Goal: Task Accomplishment & Management: Complete application form

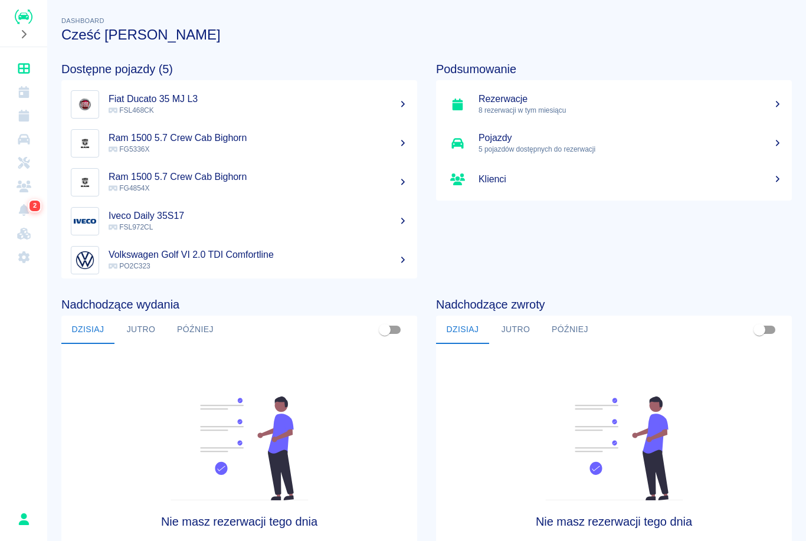
click at [31, 95] on link "Kalendarz" at bounding box center [24, 92] width 38 height 24
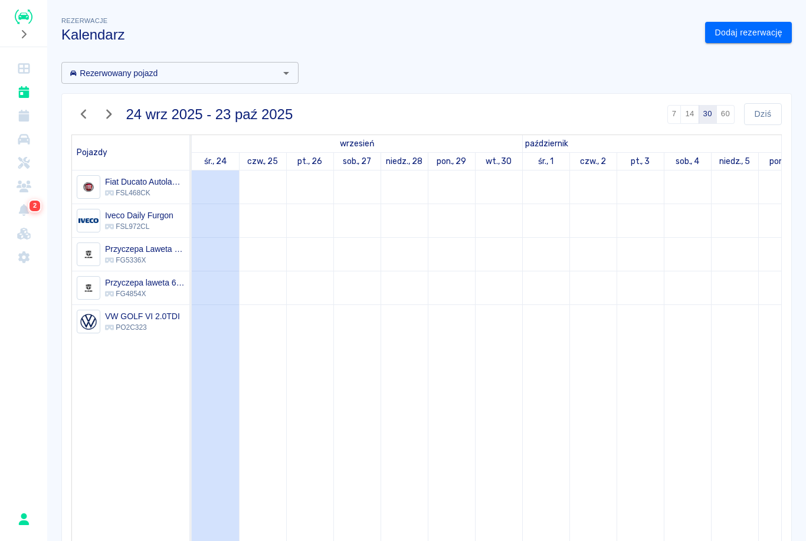
click at [24, 77] on link "Dashboard" at bounding box center [24, 69] width 38 height 24
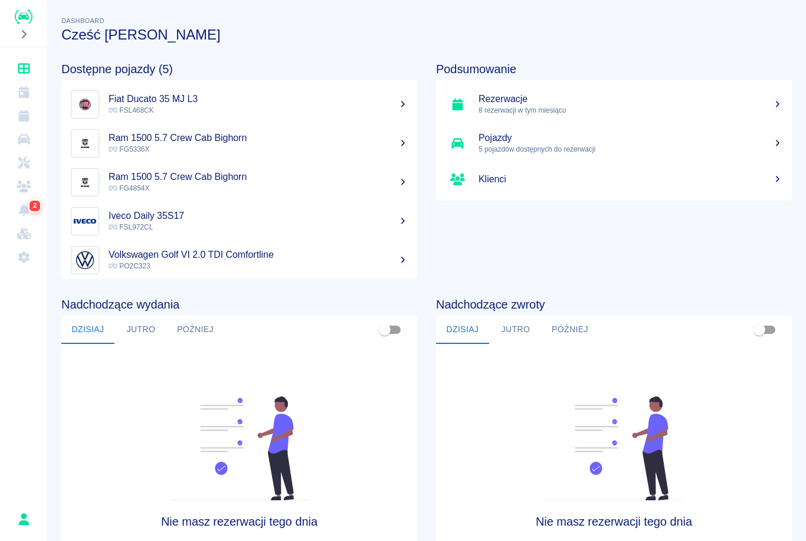
click at [32, 111] on link "Rezerwacje" at bounding box center [24, 116] width 38 height 24
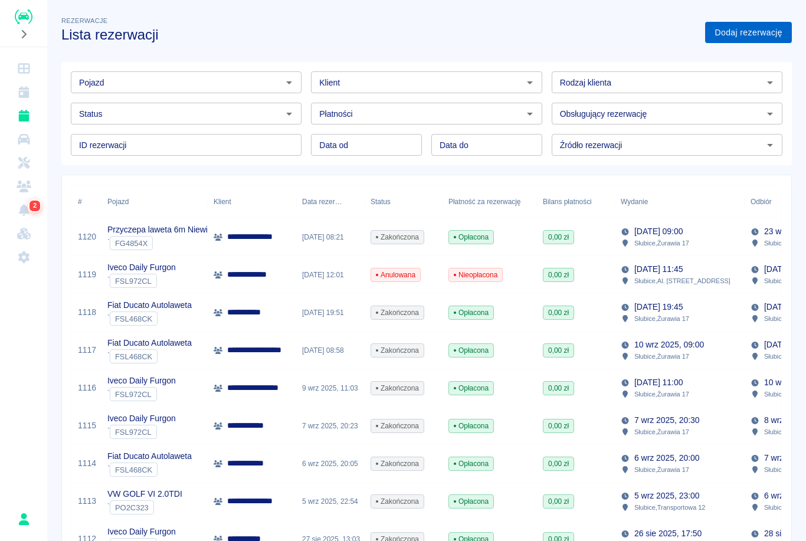
click at [744, 28] on link "Dodaj rezerwację" at bounding box center [748, 33] width 87 height 22
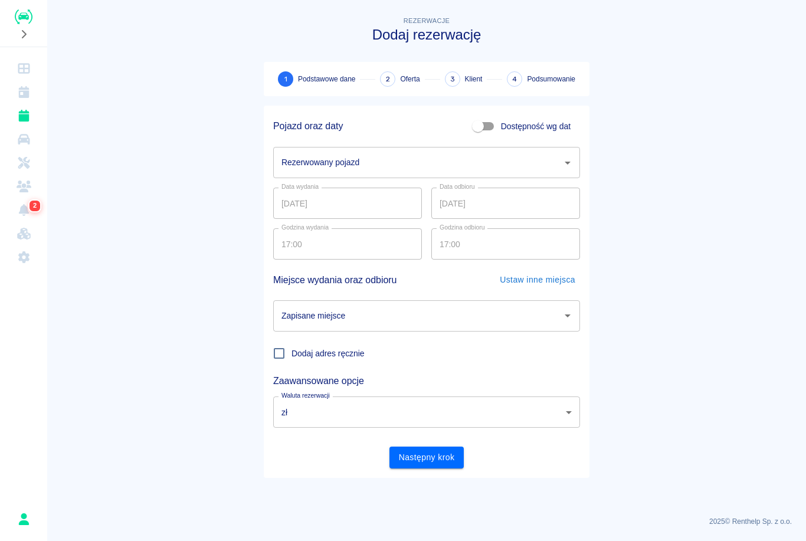
click at [447, 162] on input "Rezerwowany pojazd" at bounding box center [417, 162] width 278 height 21
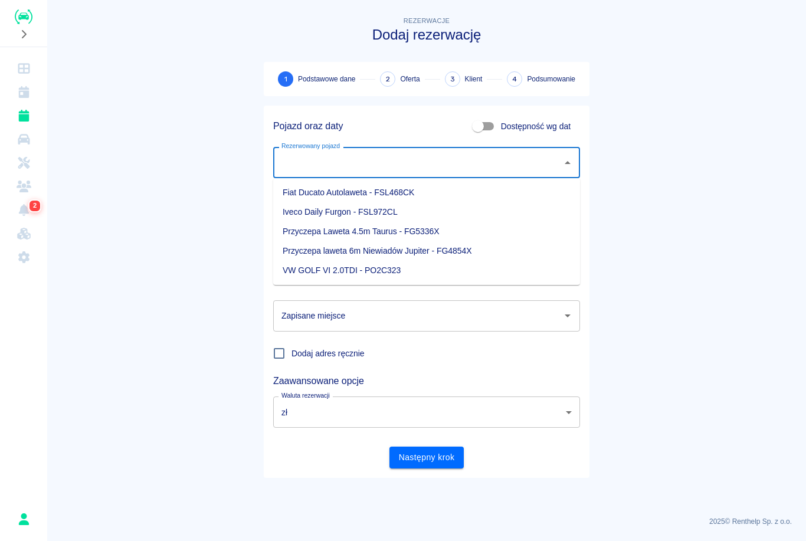
click at [388, 212] on li "Iveco Daily Furgon - FSL972CL" at bounding box center [426, 211] width 307 height 19
type input "Iveco Daily Furgon - FSL972CL"
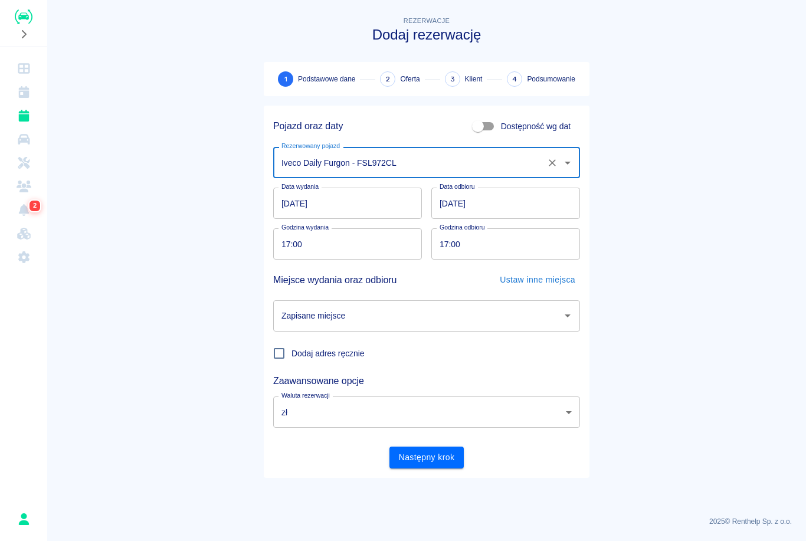
click at [493, 202] on input "[DATE]" at bounding box center [505, 203] width 149 height 31
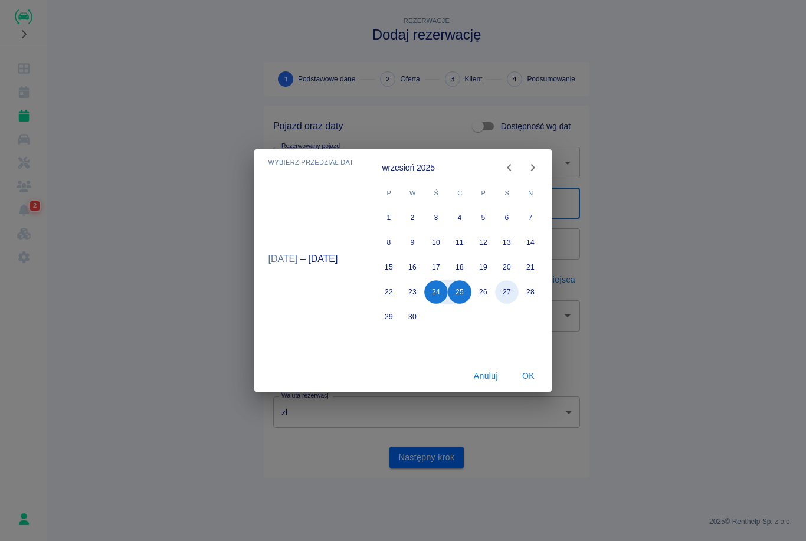
click at [505, 292] on button "27" at bounding box center [507, 292] width 24 height 24
type input "[DATE]"
click at [531, 373] on button "OK" at bounding box center [528, 376] width 38 height 22
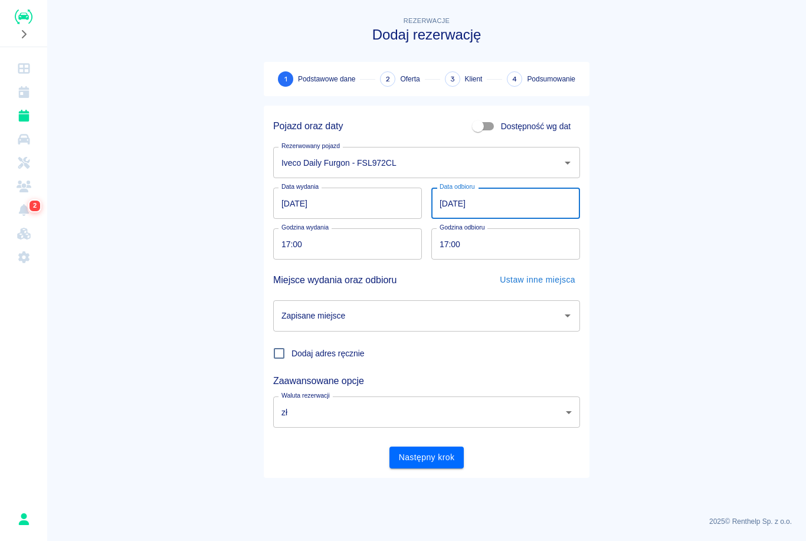
click at [282, 240] on input "17:00" at bounding box center [343, 243] width 140 height 31
type input "16:45"
click at [441, 235] on input "17:00" at bounding box center [501, 243] width 140 height 31
type input "16:45"
click at [356, 315] on input "Zapisane miejsce" at bounding box center [417, 316] width 278 height 21
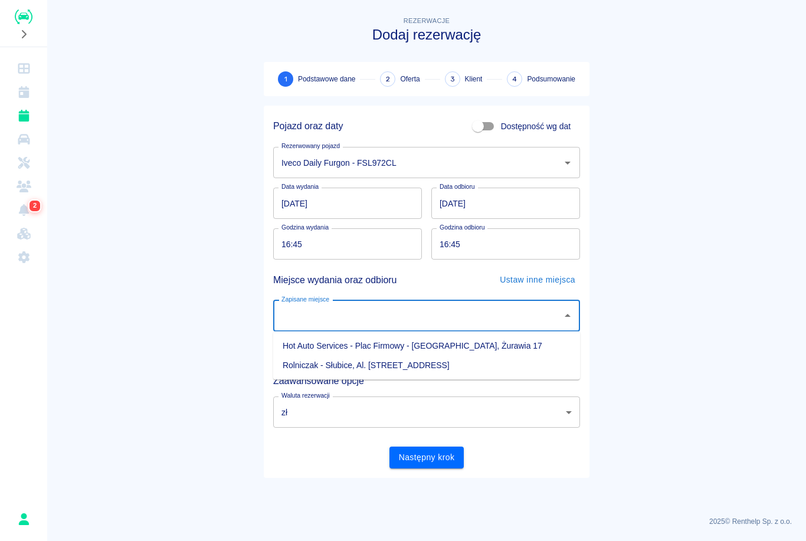
click at [341, 348] on li "Hot Auto Services - Plac Firmowy - [GEOGRAPHIC_DATA], Żurawia 17" at bounding box center [426, 345] width 307 height 19
type input "Hot Auto Services - Plac Firmowy - [GEOGRAPHIC_DATA], Żurawia 17"
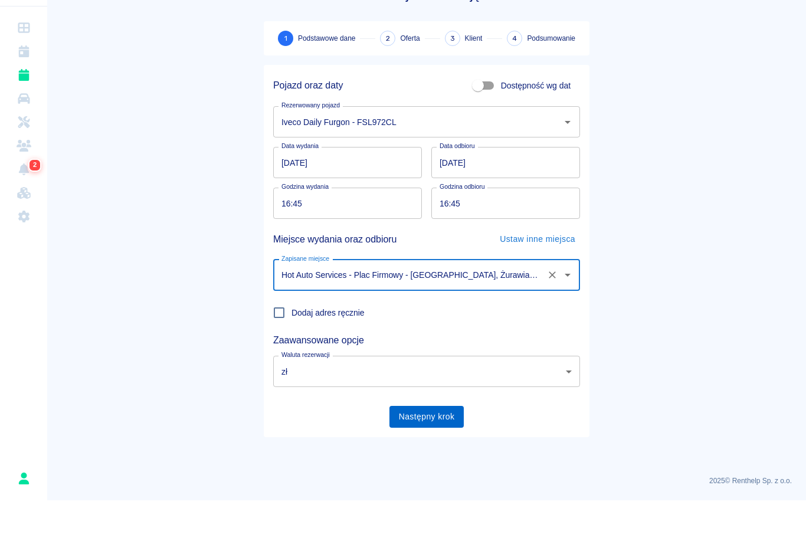
click at [423, 447] on button "Następny krok" at bounding box center [426, 458] width 75 height 22
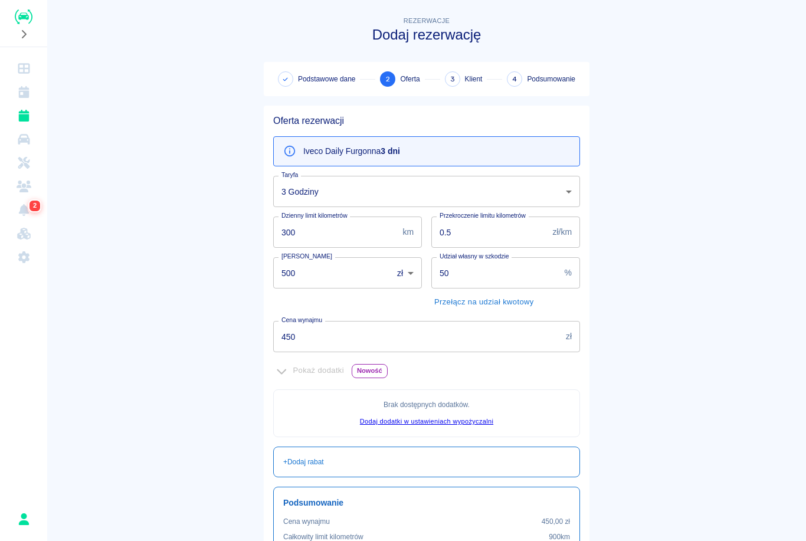
click at [439, 192] on body "Używamy plików Cookies, by zapewnić Ci najlepsze możliwe doświadczenie. Aby dow…" at bounding box center [403, 270] width 806 height 541
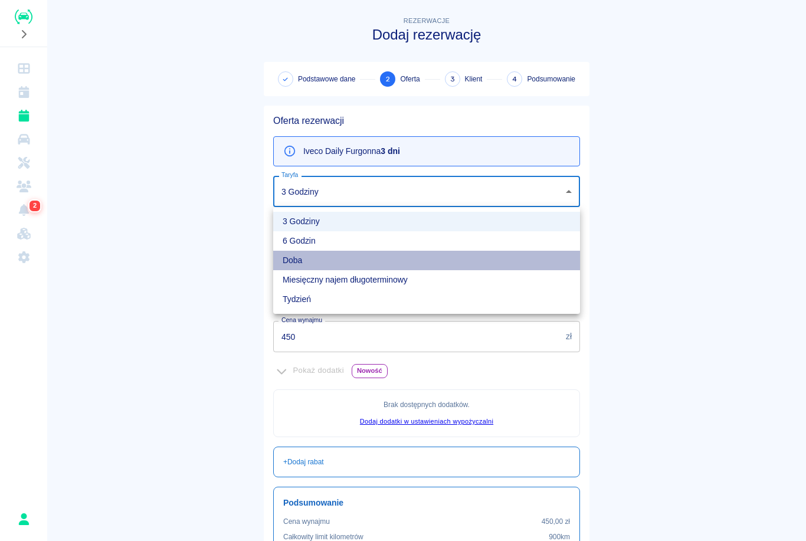
click at [367, 257] on li "Doba" at bounding box center [426, 260] width 307 height 19
type input "841012d6-64cc-465a-9200-a07877f24dad"
type input "500"
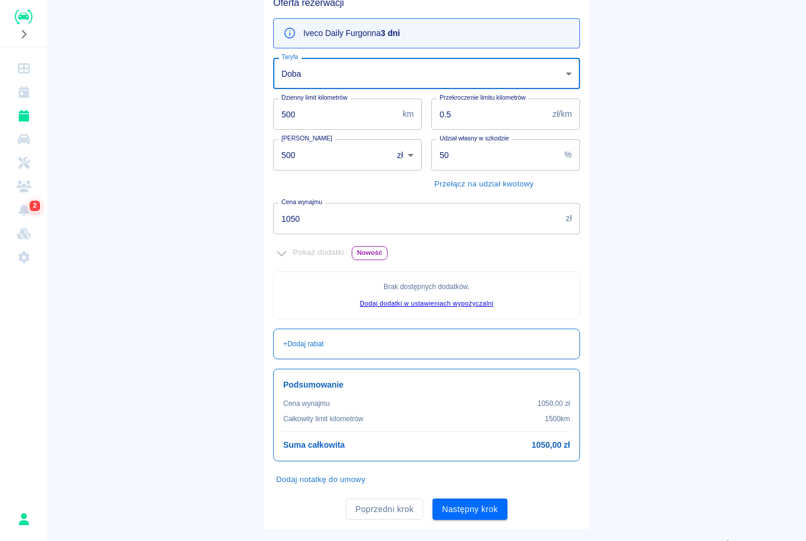
scroll to position [120, 0]
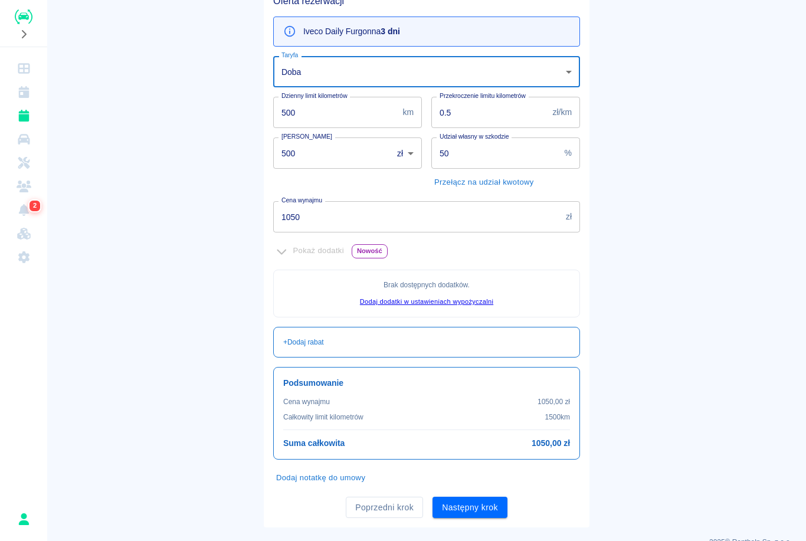
click at [434, 212] on input "1050" at bounding box center [417, 216] width 288 height 31
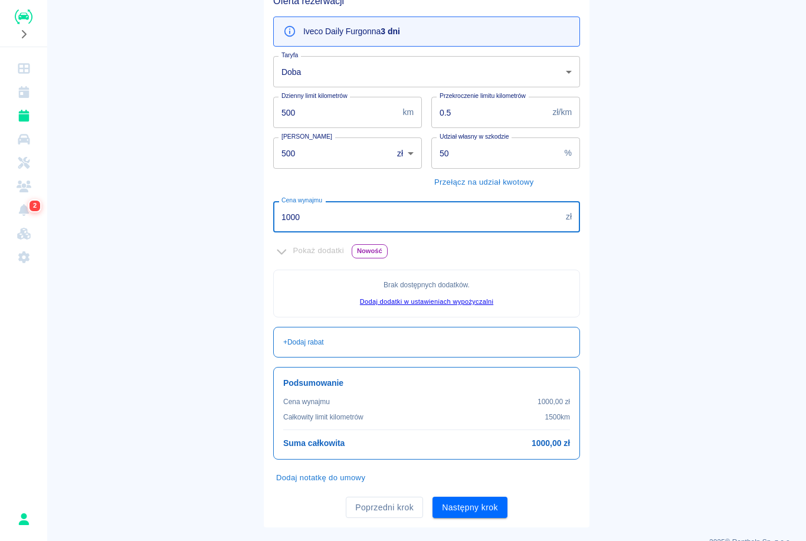
type input "1000"
click at [526, 159] on input "50" at bounding box center [495, 152] width 129 height 31
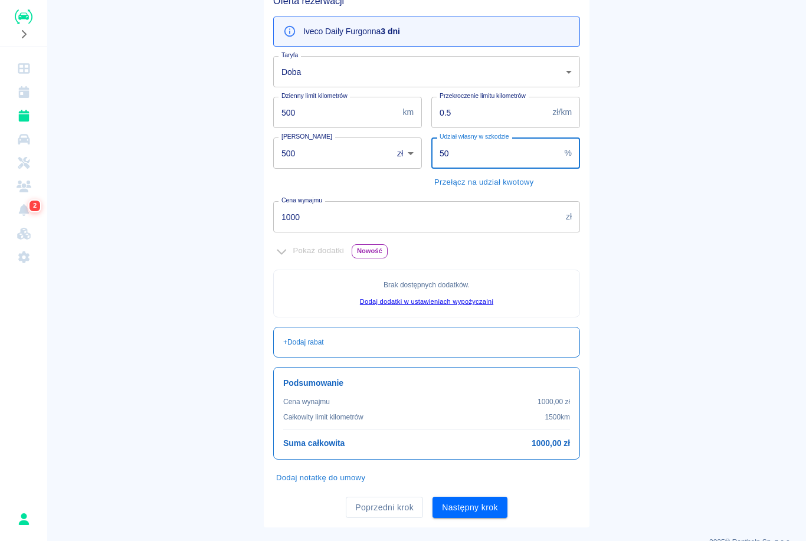
type input "5"
type input "70"
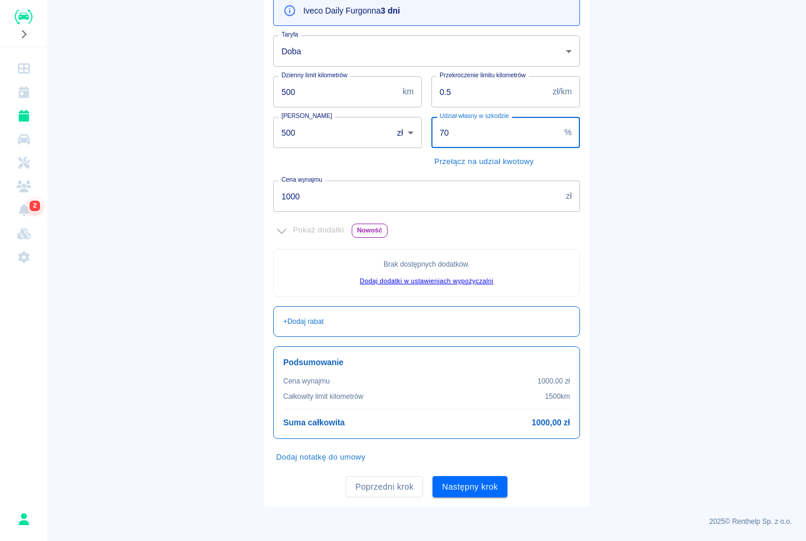
scroll to position [139, 0]
click at [488, 487] on button "Następny krok" at bounding box center [469, 488] width 75 height 22
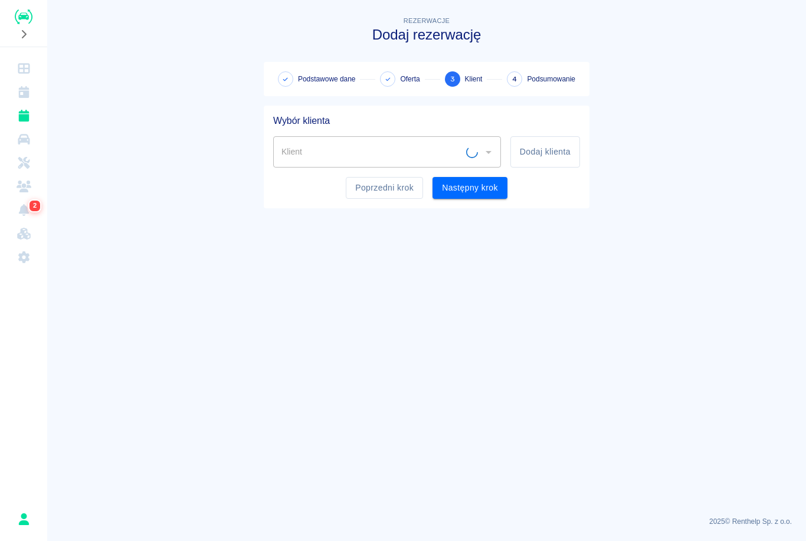
scroll to position [0, 0]
click at [557, 148] on button "Dodaj klienta" at bounding box center [545, 151] width 70 height 31
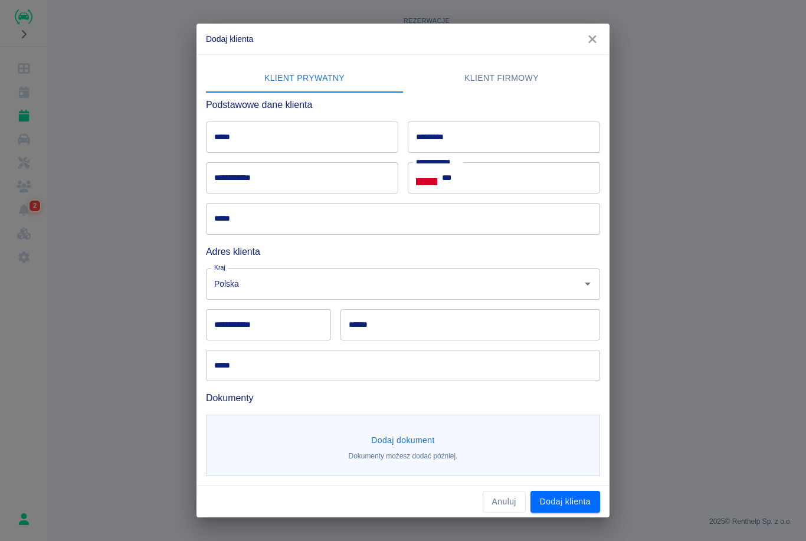
click at [320, 136] on input "*****" at bounding box center [302, 137] width 192 height 31
type input "*****"
click at [493, 139] on input "*********" at bounding box center [504, 137] width 192 height 31
type input "*******"
click at [299, 173] on input "**********" at bounding box center [302, 177] width 192 height 31
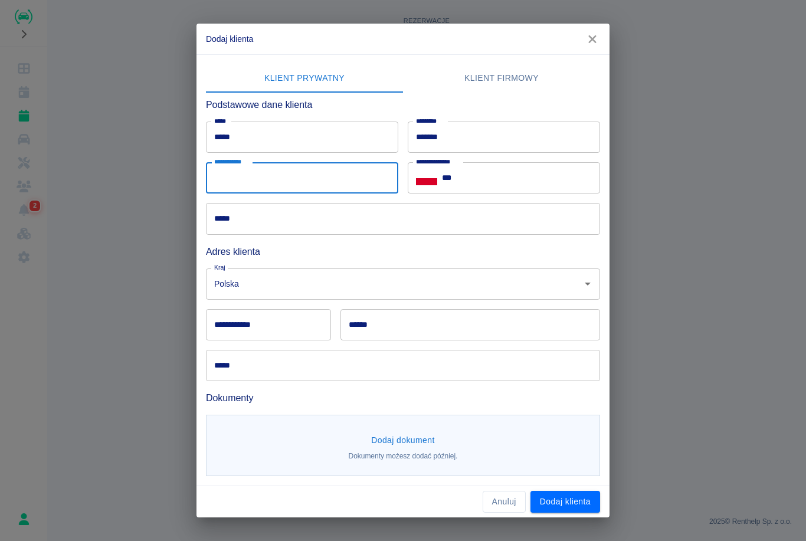
click at [323, 177] on input "**********" at bounding box center [302, 177] width 192 height 31
click at [354, 180] on input "**********" at bounding box center [302, 177] width 192 height 31
type input "**********"
click at [517, 185] on input "***" at bounding box center [521, 177] width 158 height 31
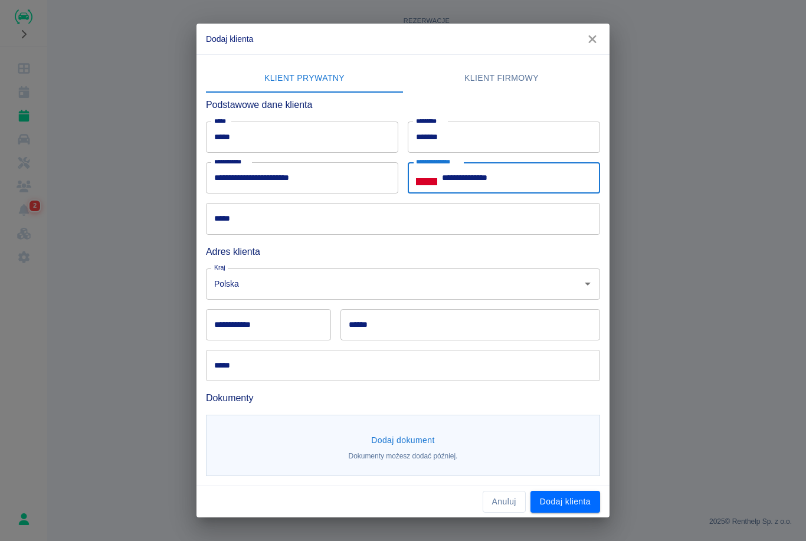
type input "**********"
click at [303, 216] on input "*****" at bounding box center [403, 218] width 394 height 31
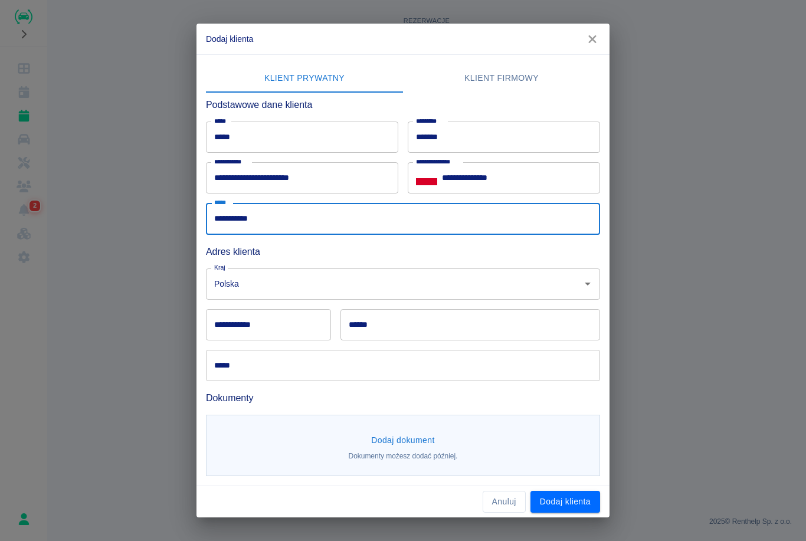
type input "**********"
click at [352, 284] on input "Polska" at bounding box center [386, 284] width 350 height 21
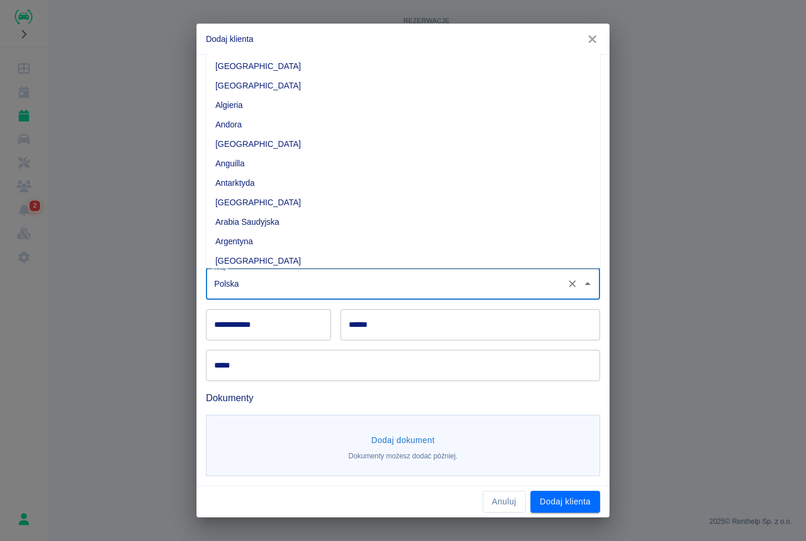
scroll to position [3044, 0]
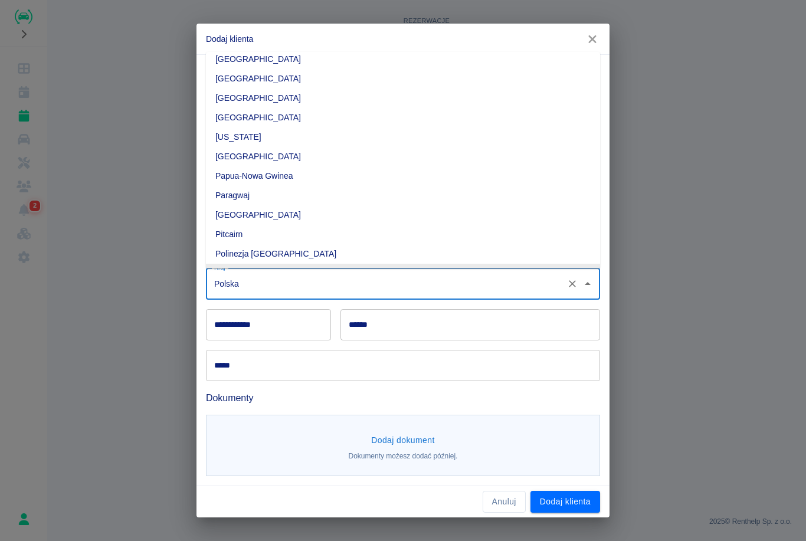
click at [300, 324] on input "**********" at bounding box center [268, 324] width 125 height 31
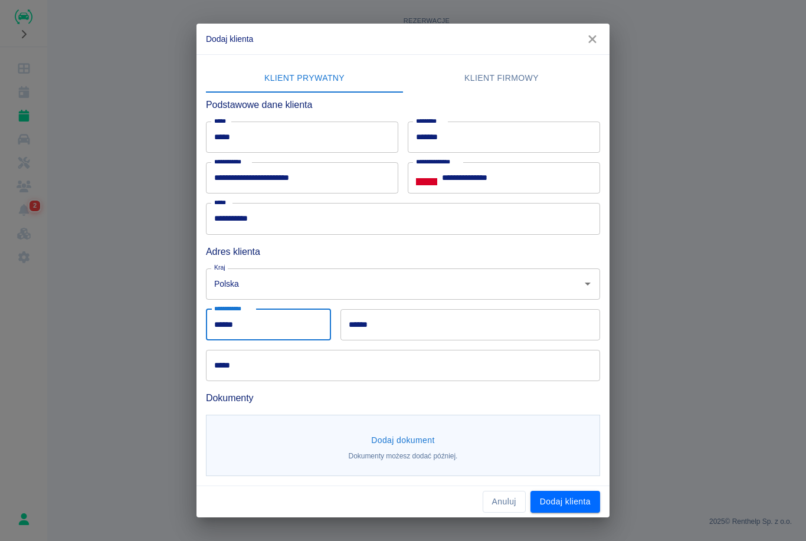
type input "******"
click at [415, 324] on input "******" at bounding box center [470, 324] width 260 height 31
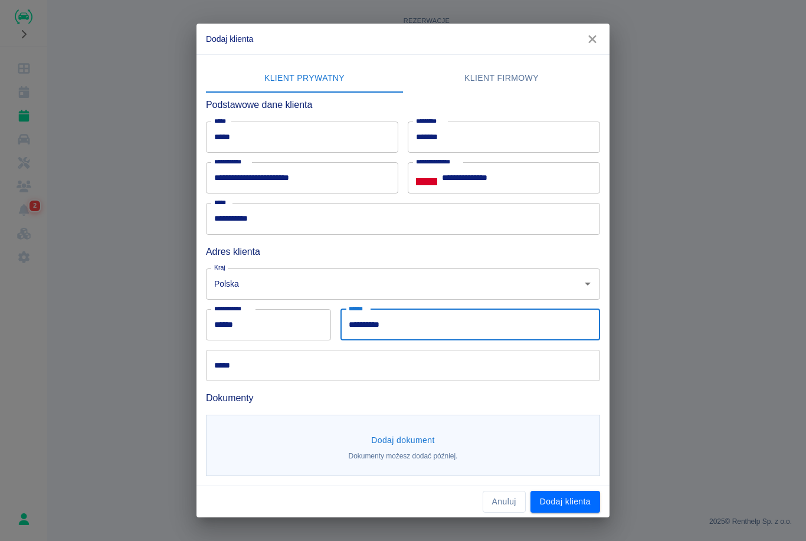
type input "**********"
click at [295, 379] on input "*****" at bounding box center [403, 365] width 394 height 31
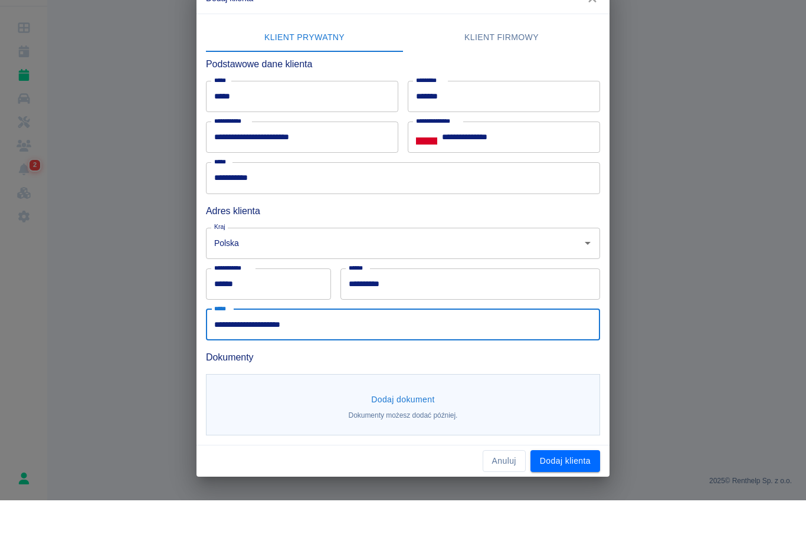
scroll to position [0, 0]
type input "**********"
click at [396, 429] on button "Dodaj dokument" at bounding box center [402, 440] width 73 height 22
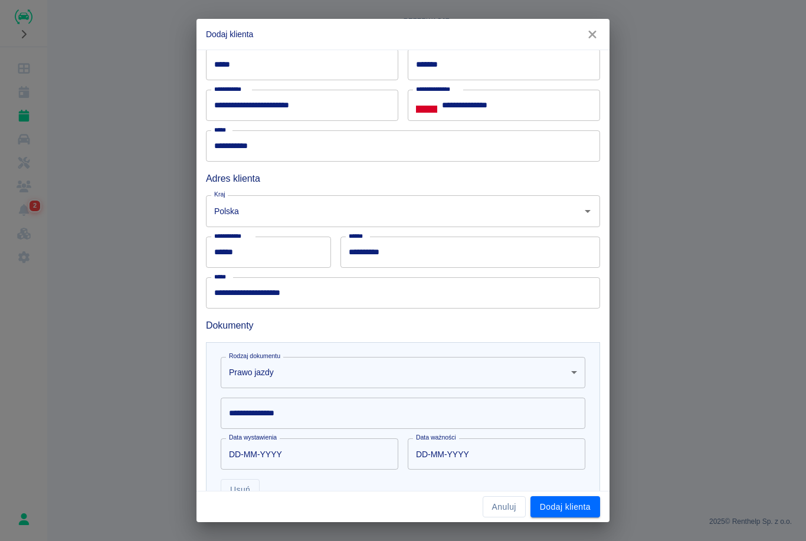
scroll to position [94, 0]
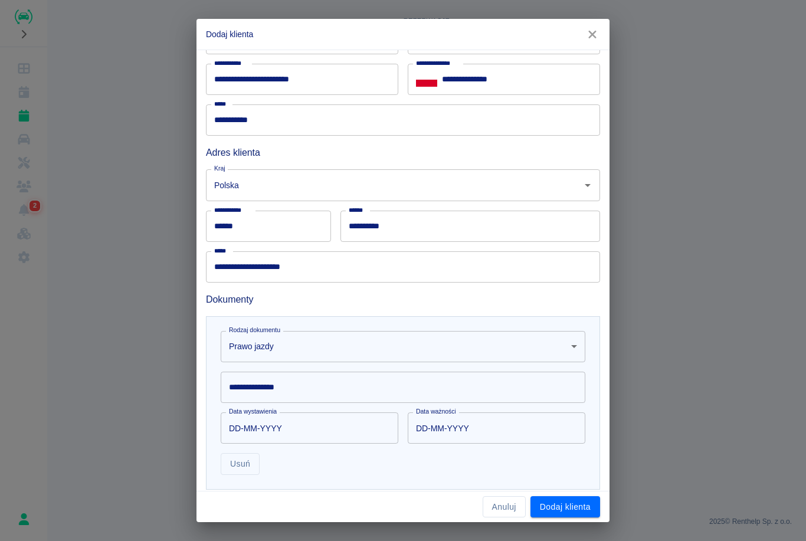
click at [369, 386] on input "**********" at bounding box center [403, 387] width 365 height 31
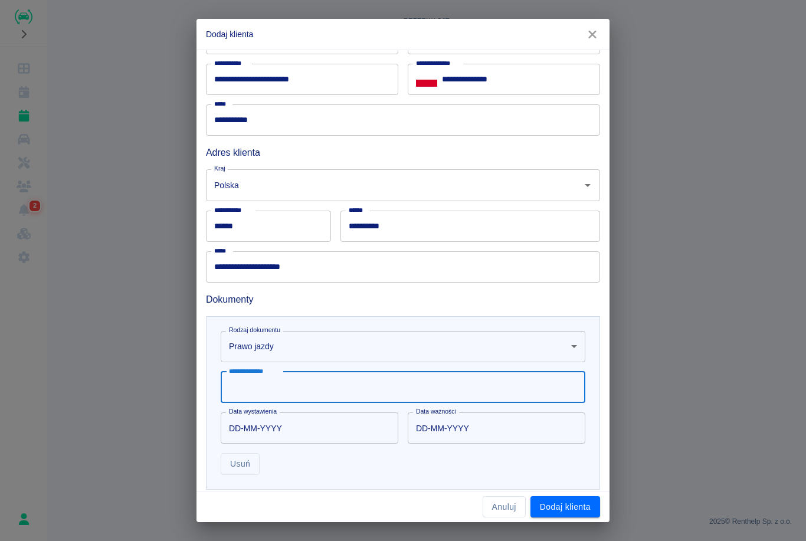
click at [411, 387] on input "**********" at bounding box center [403, 387] width 365 height 31
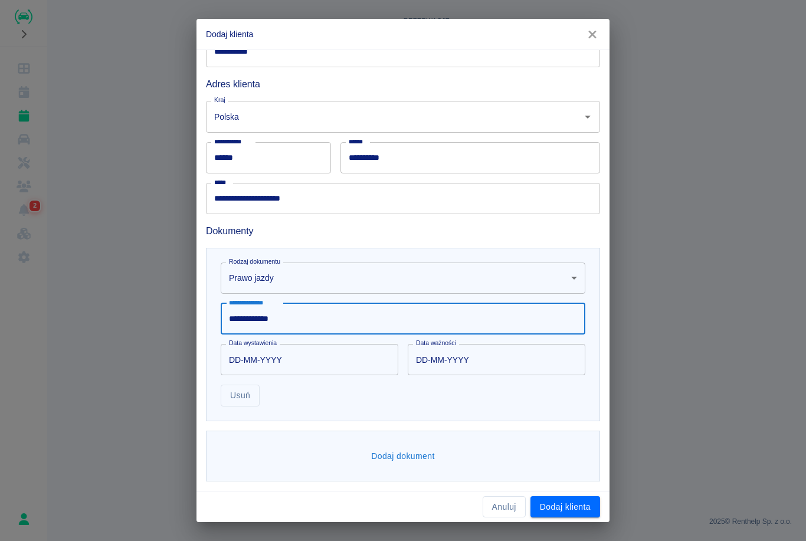
scroll to position [162, 0]
type input "**********"
click at [235, 361] on input "DD-MM-YYYY" at bounding box center [305, 359] width 169 height 31
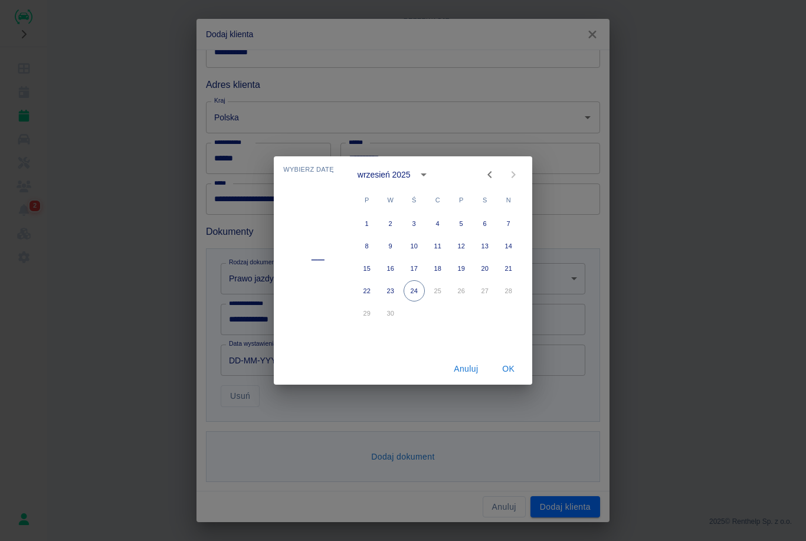
click at [399, 176] on div "wrzesień 2025" at bounding box center [383, 175] width 53 height 12
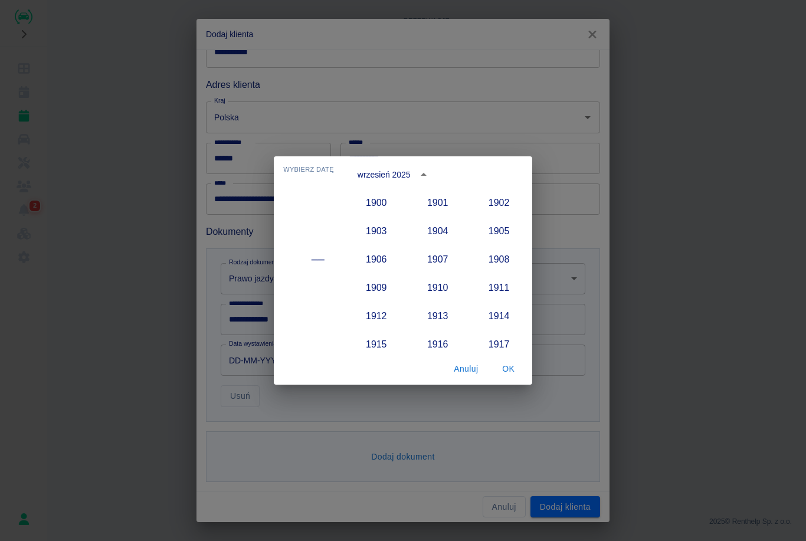
scroll to position [1092, 0]
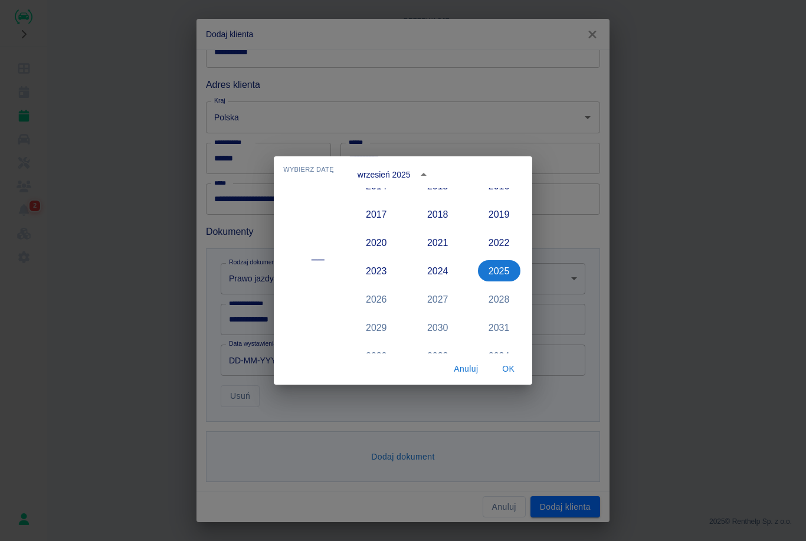
click at [515, 370] on button "OK" at bounding box center [509, 369] width 38 height 22
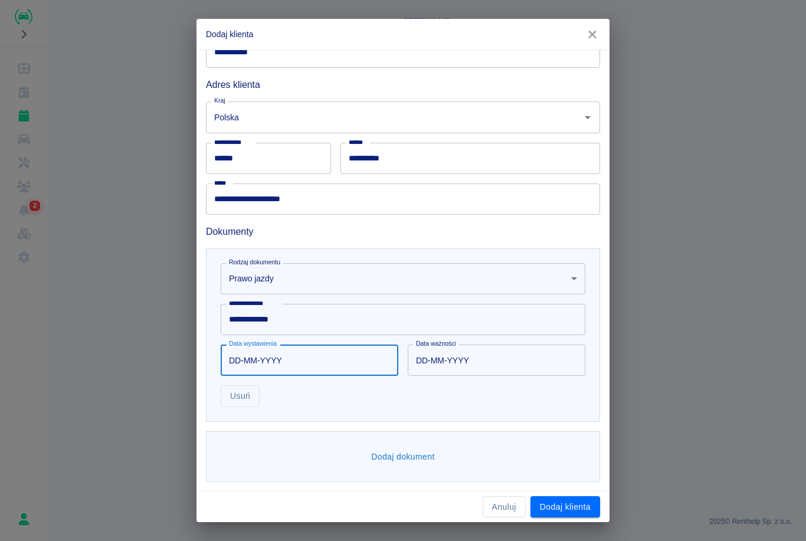
click at [247, 363] on input "DD-MM-YYYY" at bounding box center [305, 359] width 169 height 31
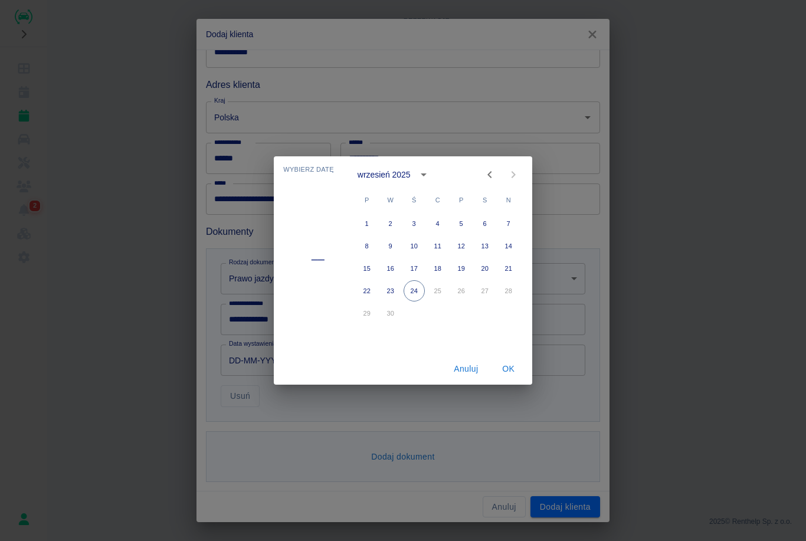
click at [491, 175] on icon "Previous month" at bounding box center [489, 175] width 14 height 14
click at [492, 172] on icon "Previous month" at bounding box center [489, 175] width 14 height 14
click at [516, 175] on icon "Next month" at bounding box center [513, 175] width 14 height 14
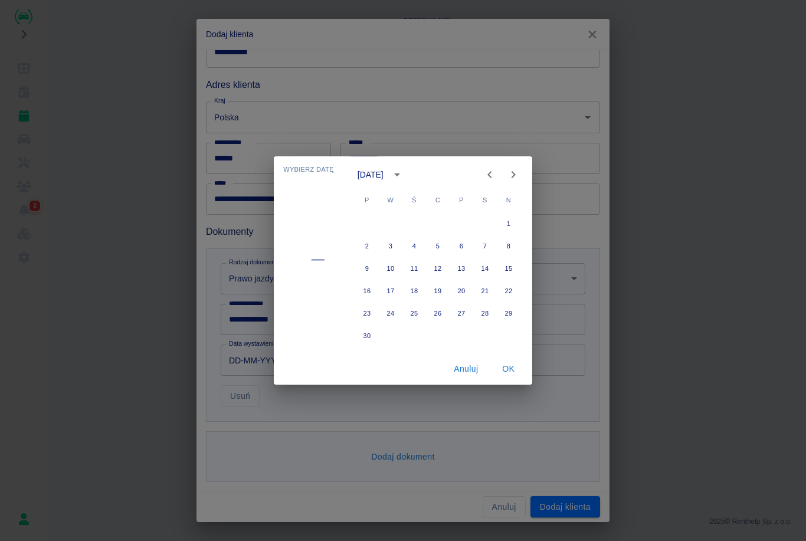
click at [516, 174] on icon "Next month" at bounding box center [513, 175] width 14 height 14
click at [516, 169] on icon "Next month" at bounding box center [513, 175] width 14 height 14
click at [365, 259] on button "11" at bounding box center [366, 268] width 21 height 21
type input "[DATE]"
click at [517, 367] on button "OK" at bounding box center [509, 369] width 38 height 22
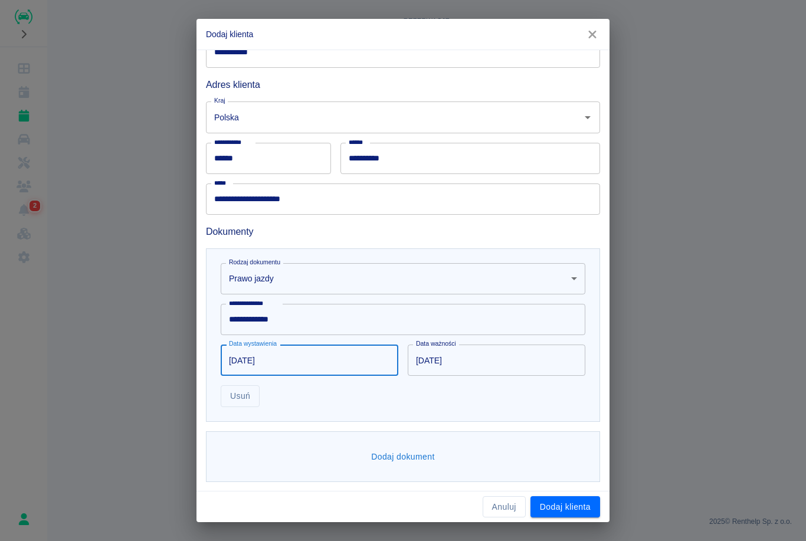
click at [465, 357] on input "[DATE]" at bounding box center [492, 359] width 169 height 31
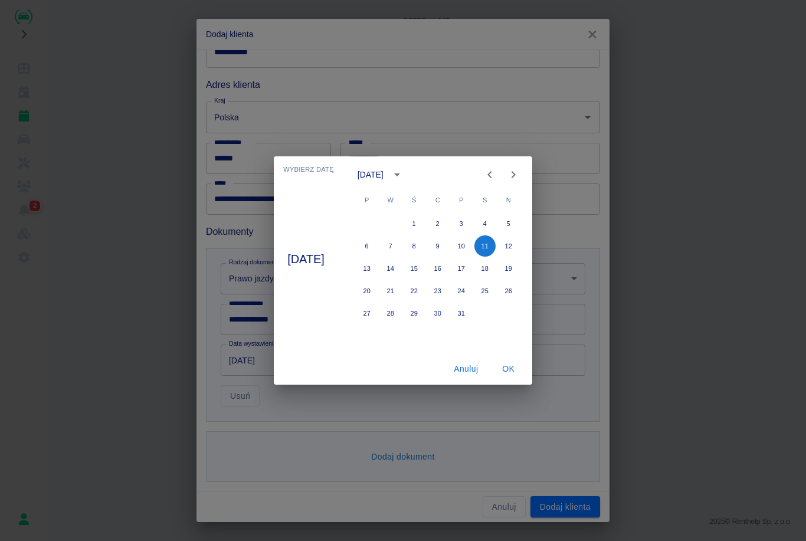
click at [387, 171] on div "[DATE]" at bounding box center [371, 175] width 29 height 12
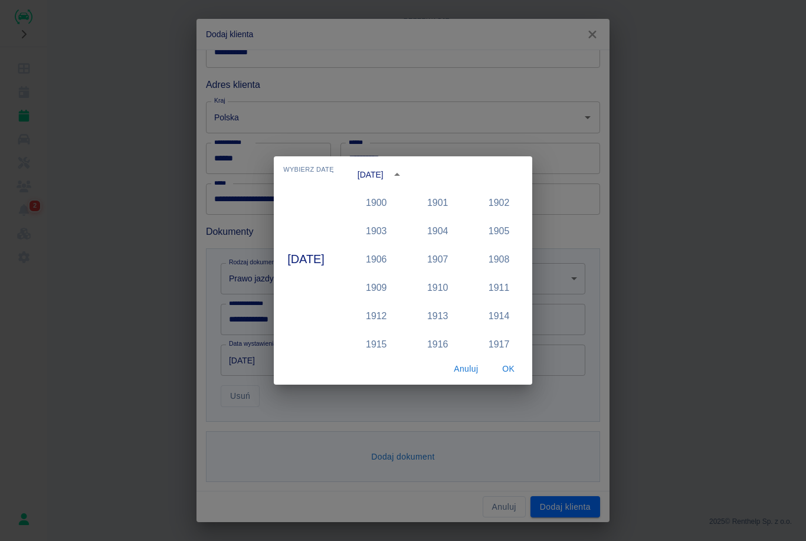
scroll to position [1206, 0]
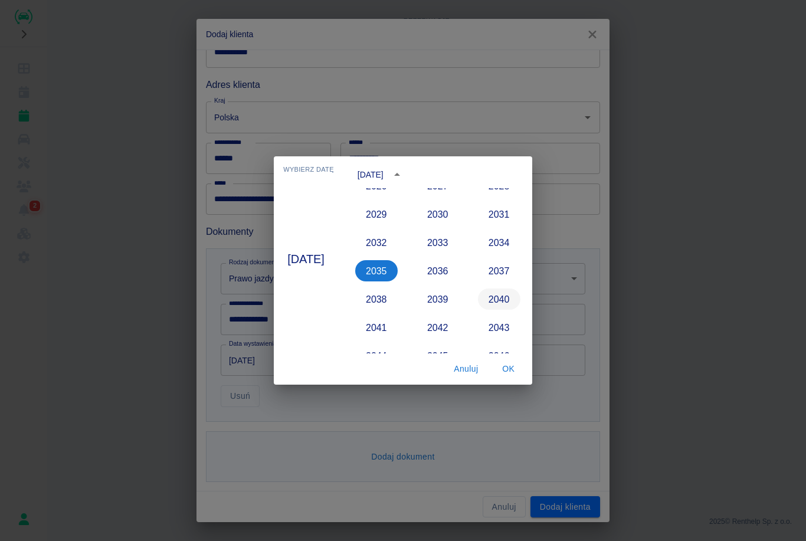
click at [511, 303] on button "2040" at bounding box center [499, 298] width 42 height 21
type input "[DATE]"
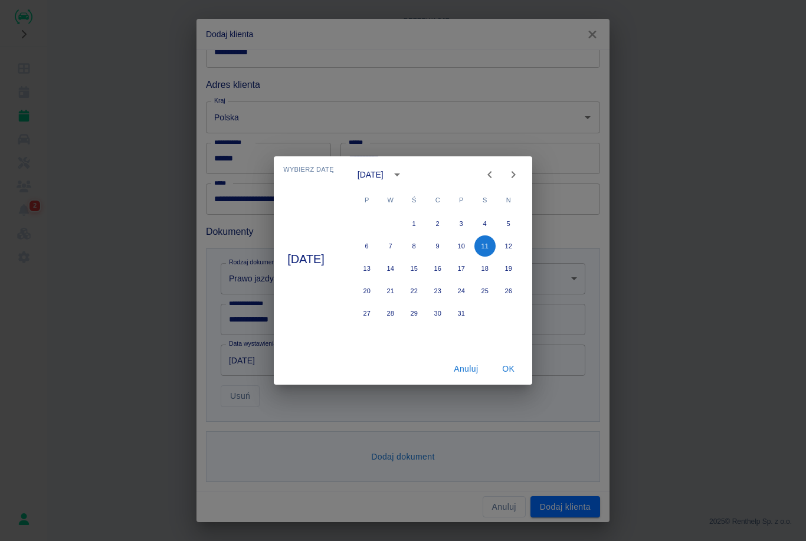
click at [517, 369] on button "OK" at bounding box center [509, 369] width 38 height 22
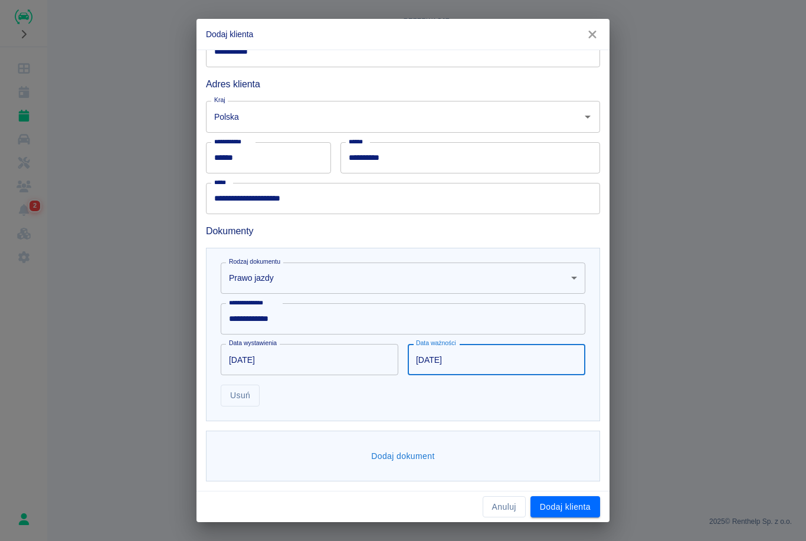
click at [395, 457] on button "Dodaj dokument" at bounding box center [402, 456] width 73 height 22
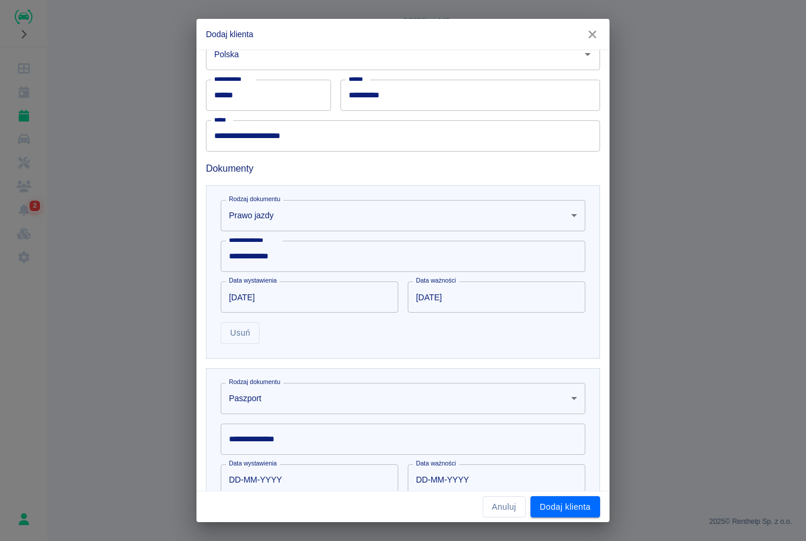
scroll to position [310, 0]
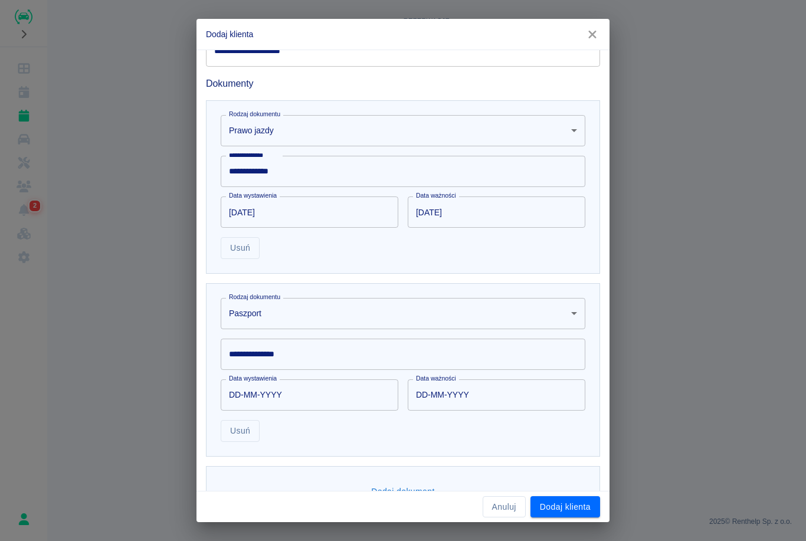
click at [329, 356] on input "**********" at bounding box center [403, 354] width 365 height 31
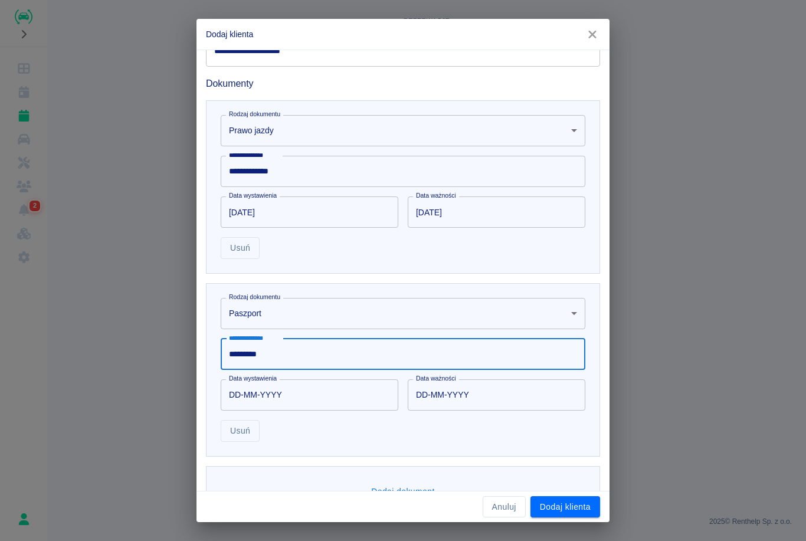
type input "*********"
click at [233, 405] on input "DD-MM-YYYY" at bounding box center [305, 394] width 169 height 31
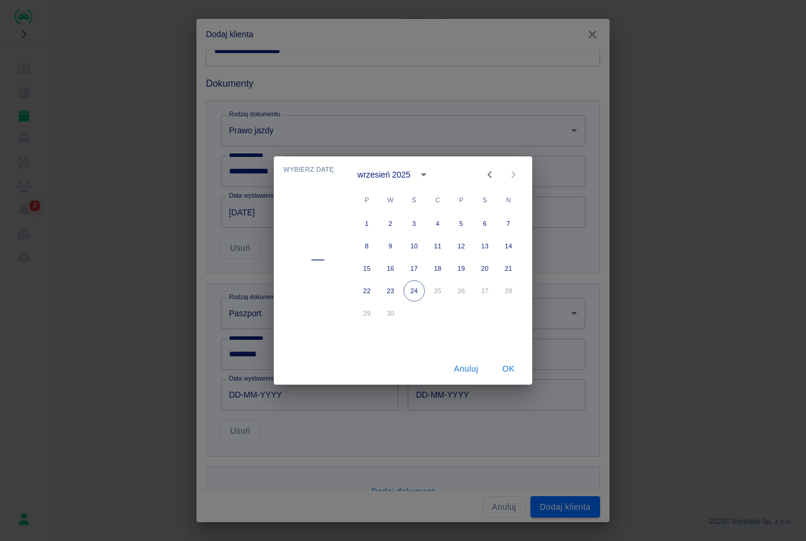
click at [402, 182] on div "wrzesień 2025" at bounding box center [395, 175] width 77 height 20
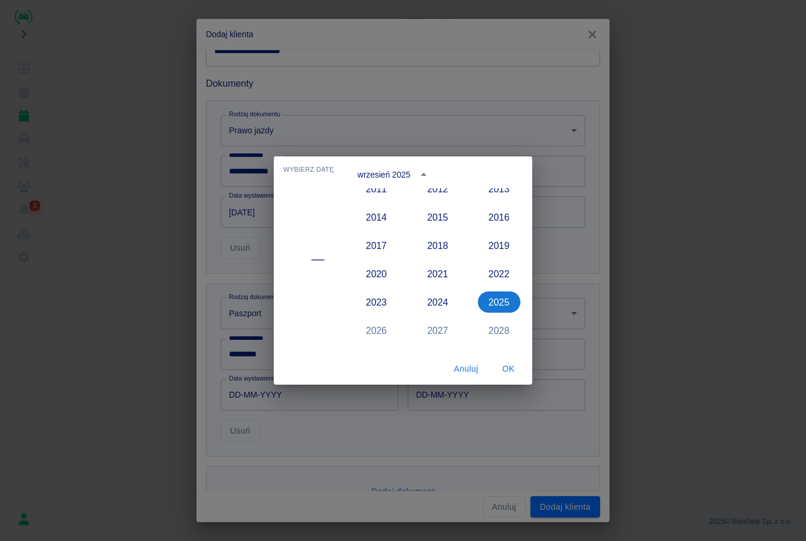
scroll to position [1059, 0]
click at [488, 228] on button "2016" at bounding box center [499, 219] width 42 height 21
type input "[DATE]"
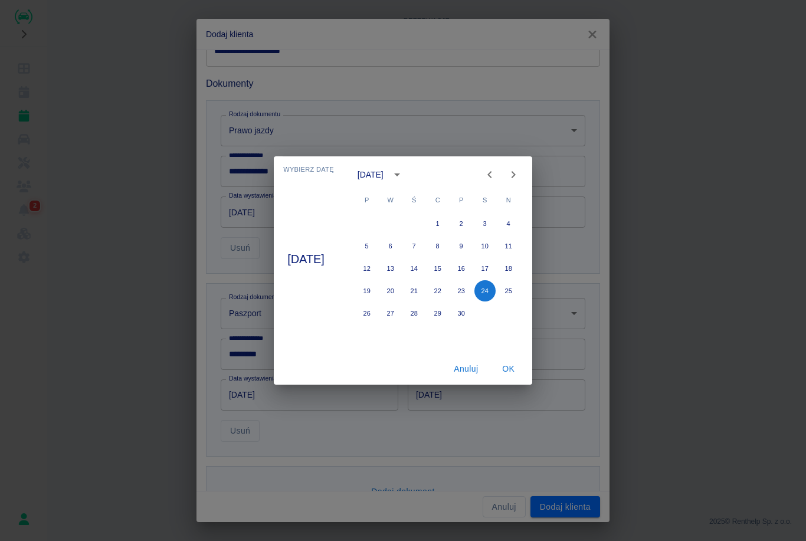
click at [497, 176] on icon "Previous month" at bounding box center [489, 175] width 14 height 14
click at [497, 172] on icon "Previous month" at bounding box center [489, 175] width 14 height 14
click at [497, 171] on icon "Previous month" at bounding box center [489, 175] width 14 height 14
click at [508, 165] on div at bounding box center [501, 175] width 14 height 24
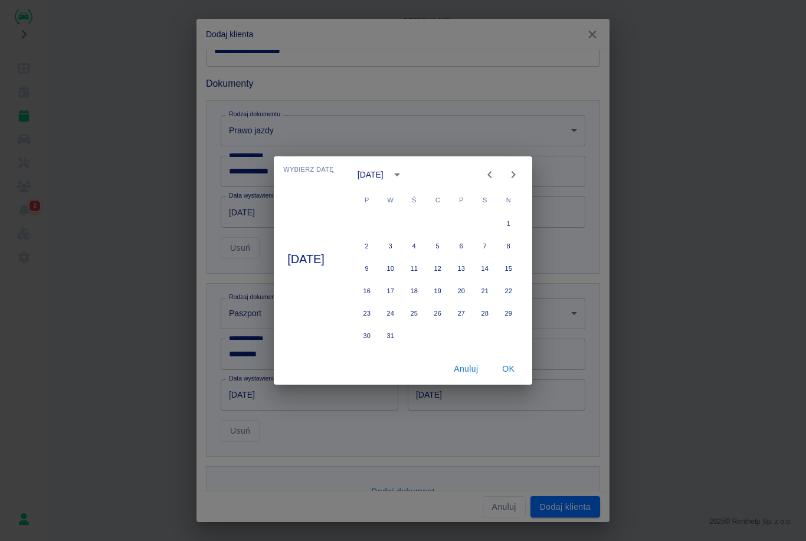
click at [497, 178] on icon "Previous month" at bounding box center [489, 175] width 14 height 14
click at [497, 172] on icon "Previous month" at bounding box center [489, 175] width 14 height 14
click at [425, 265] on button "17" at bounding box center [413, 268] width 21 height 21
type input "[DATE]"
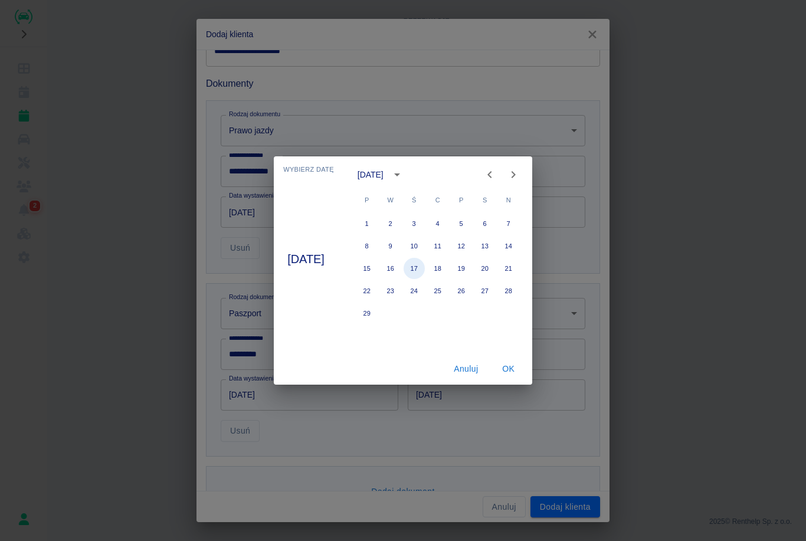
type input "[DATE]"
click at [516, 371] on button "OK" at bounding box center [509, 369] width 38 height 22
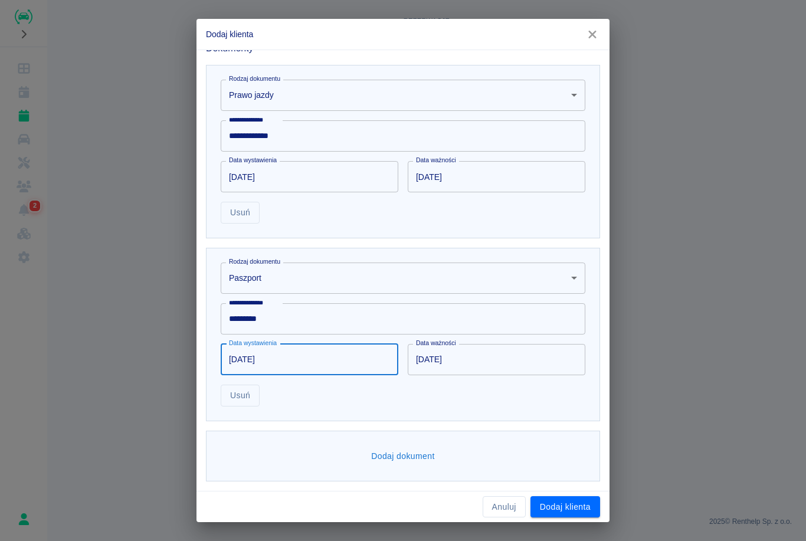
scroll to position [344, 0]
click at [580, 507] on button "Dodaj klienta" at bounding box center [565, 507] width 70 height 22
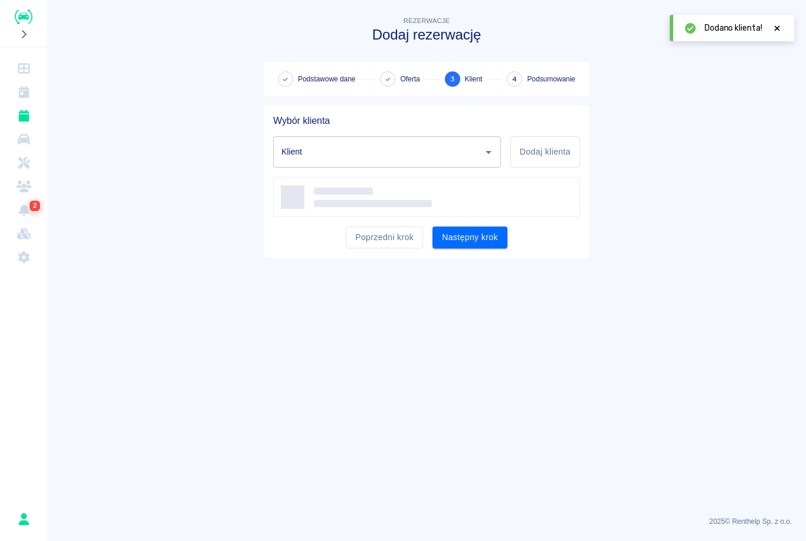
type input "[PERSON_NAME] ([PHONE_NUMBER])"
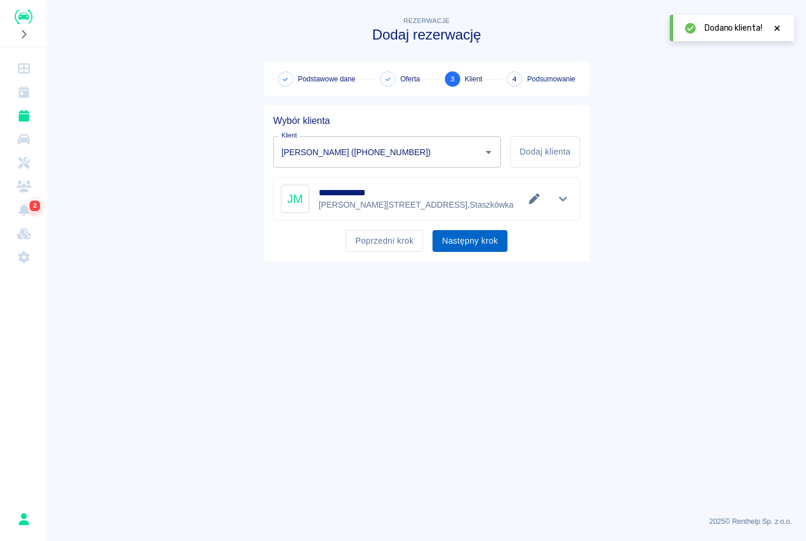
click at [491, 238] on button "Następny krok" at bounding box center [469, 241] width 75 height 22
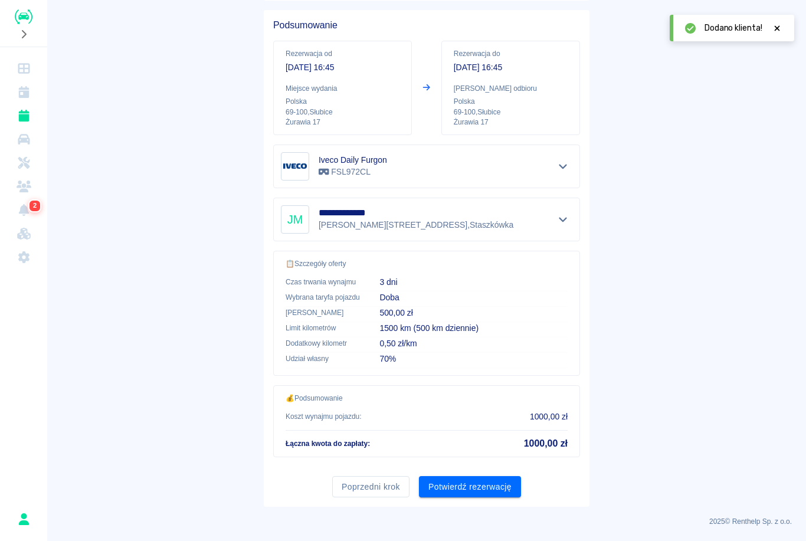
scroll to position [95, 0]
click at [497, 490] on button "Potwierdź rezerwację" at bounding box center [470, 488] width 102 height 22
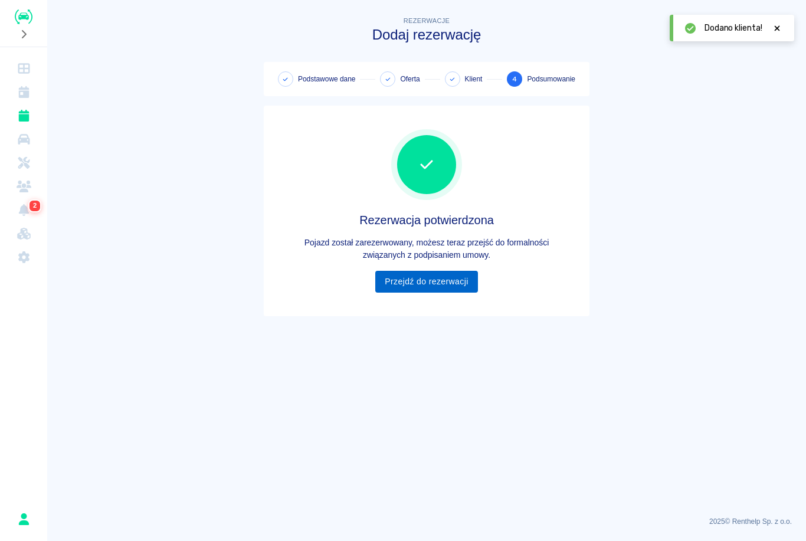
click at [457, 280] on link "Przejdź do rezerwacji" at bounding box center [426, 282] width 102 height 22
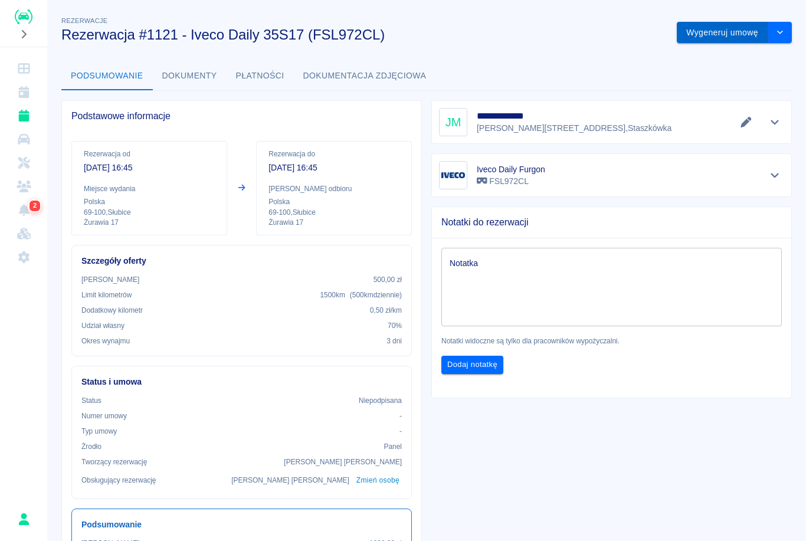
click at [726, 34] on button "Wygeneruj umowę" at bounding box center [722, 33] width 91 height 22
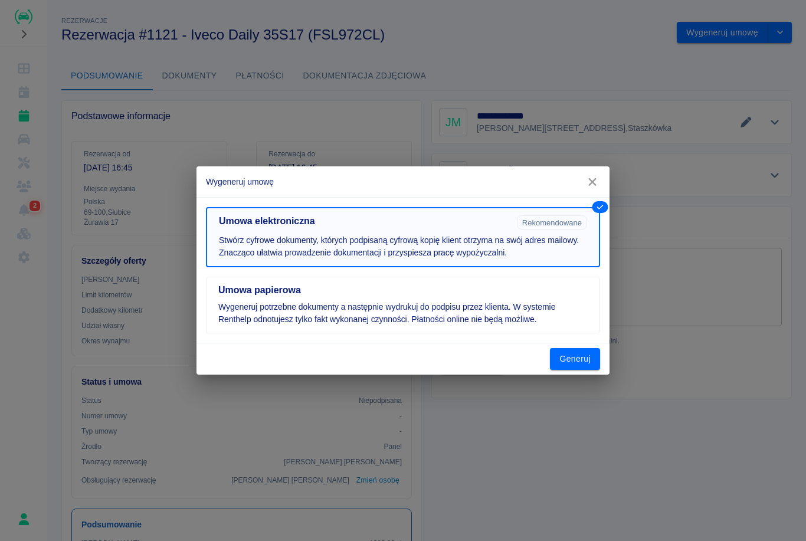
click at [407, 266] on button "Umowa elektroniczna Rekomendowane Stwórz cyfrowe dokumenty, których podpisaną c…" at bounding box center [403, 237] width 394 height 60
click at [368, 234] on button "Umowa elektroniczna Rekomendowane Stwórz cyfrowe dokumenty, których podpisaną c…" at bounding box center [403, 237] width 394 height 60
click at [580, 363] on button "Generuj" at bounding box center [575, 359] width 50 height 22
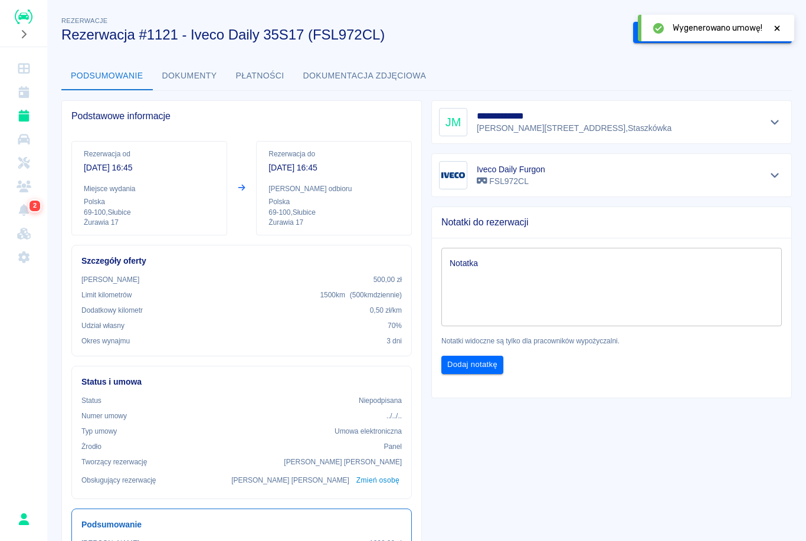
click at [782, 29] on icon at bounding box center [776, 28] width 11 height 8
click at [721, 37] on button "Podpisz umowę elektroniczną" at bounding box center [700, 33] width 135 height 22
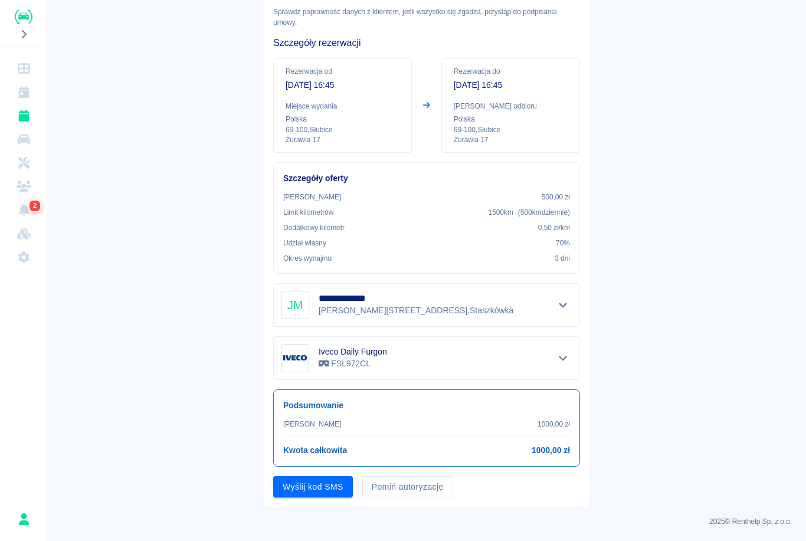
scroll to position [64, 0]
click at [427, 489] on button "Pomiń autoryzację" at bounding box center [407, 488] width 91 height 22
click at [342, 489] on button "Podpisz umowę" at bounding box center [313, 488] width 80 height 22
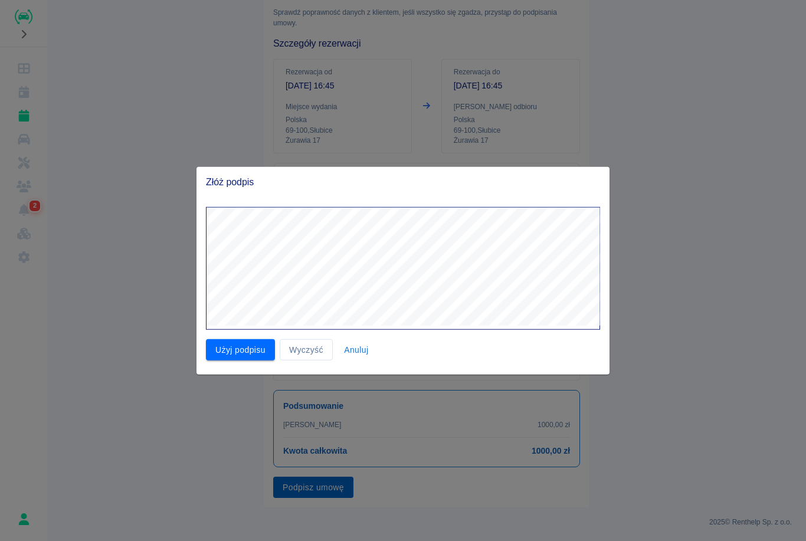
click at [246, 351] on button "Użyj podpisu" at bounding box center [240, 350] width 69 height 22
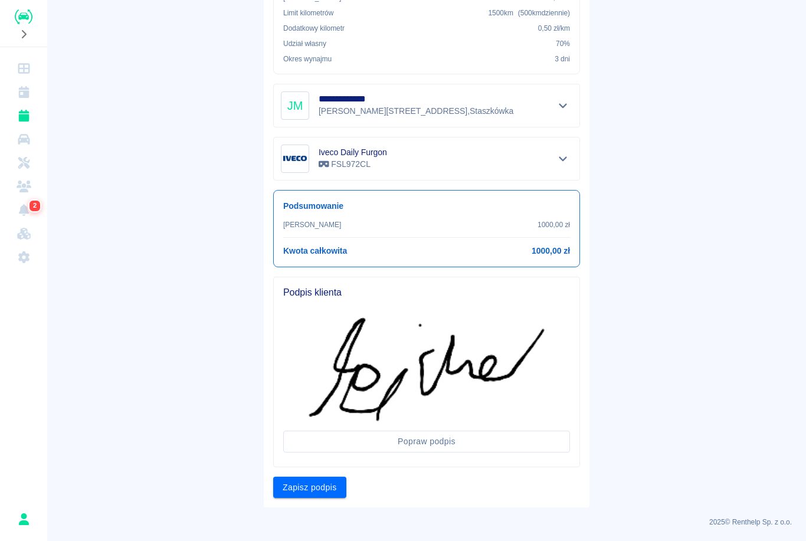
scroll to position [264, 0]
click at [333, 490] on button "Zapisz podpis" at bounding box center [309, 488] width 73 height 22
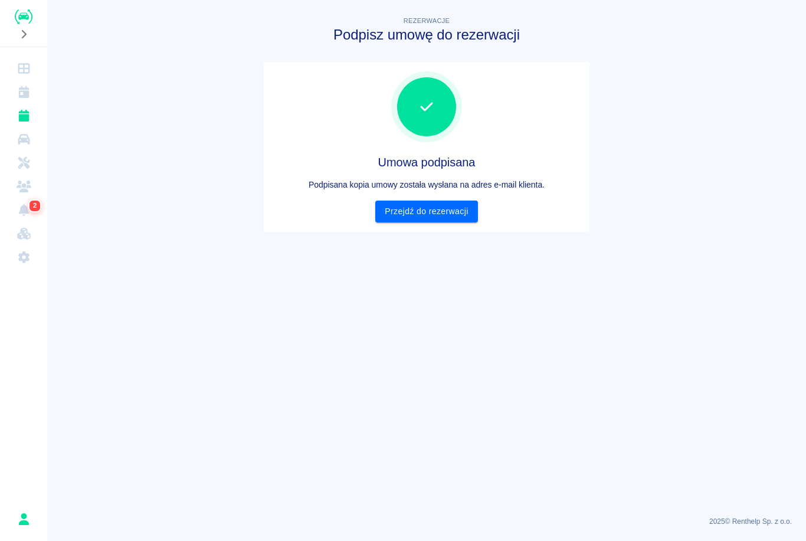
click at [454, 219] on link "Przejdź do rezerwacji" at bounding box center [426, 212] width 102 height 22
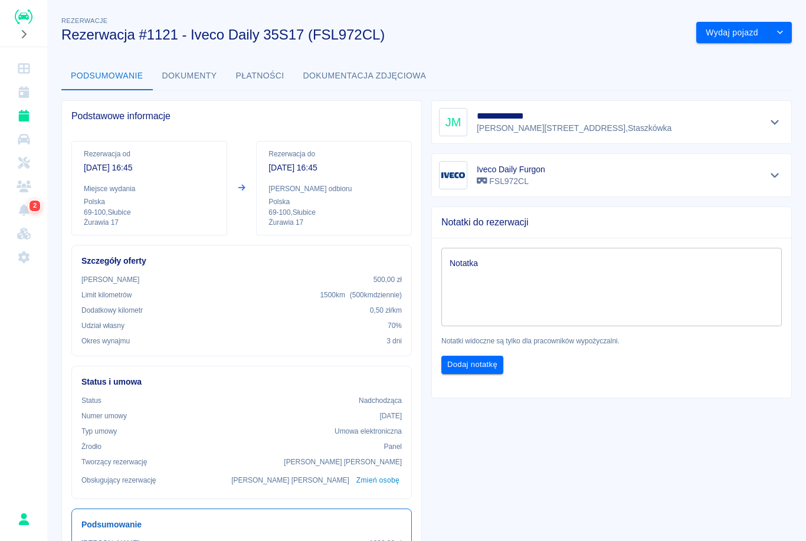
click at [731, 25] on button "Wydaj pojazd" at bounding box center [732, 33] width 72 height 22
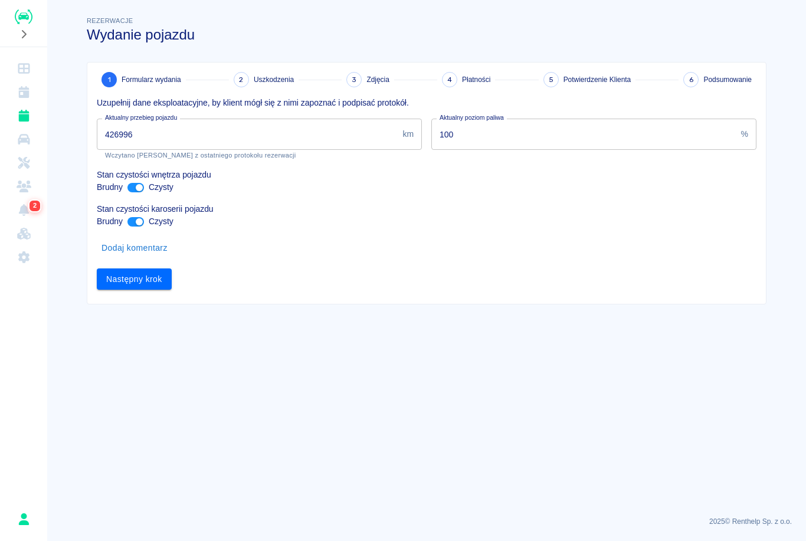
click at [244, 132] on input "426996" at bounding box center [247, 134] width 301 height 31
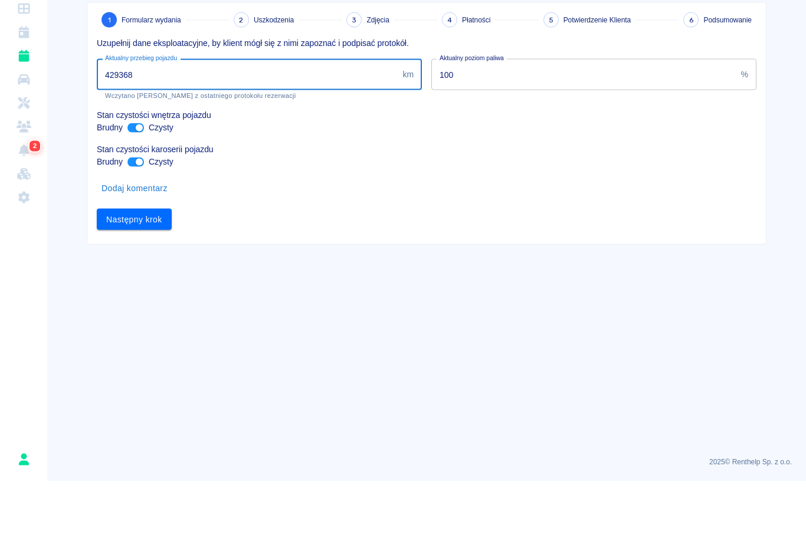
type input "429368"
click at [144, 217] on input "ant design" at bounding box center [139, 221] width 28 height 9
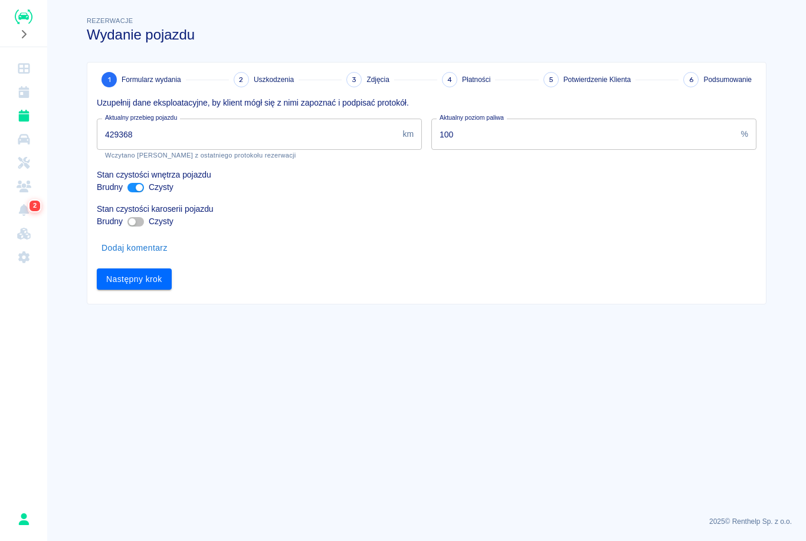
click at [133, 221] on input "ant design" at bounding box center [132, 221] width 28 height 9
click at [136, 219] on input "ant design" at bounding box center [139, 221] width 28 height 9
checkbox input "false"
click at [140, 186] on input "ant design" at bounding box center [139, 187] width 28 height 9
checkbox input "false"
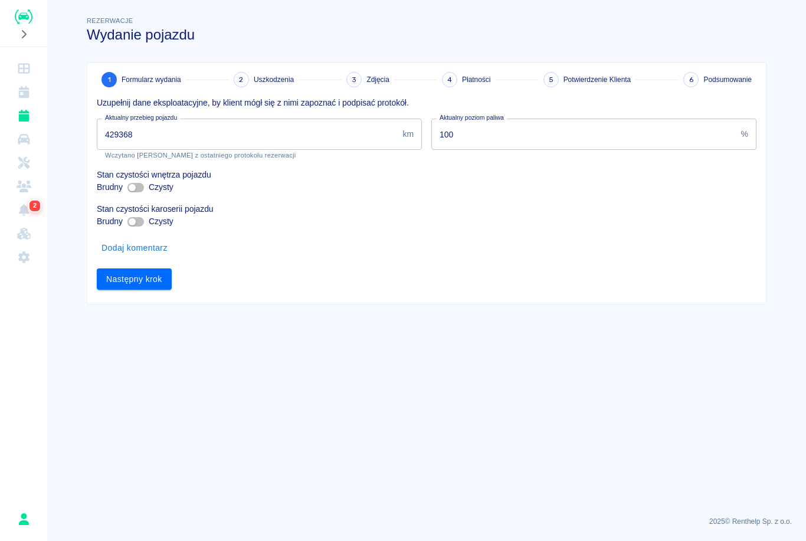
click at [141, 277] on button "Następny krok" at bounding box center [134, 279] width 75 height 22
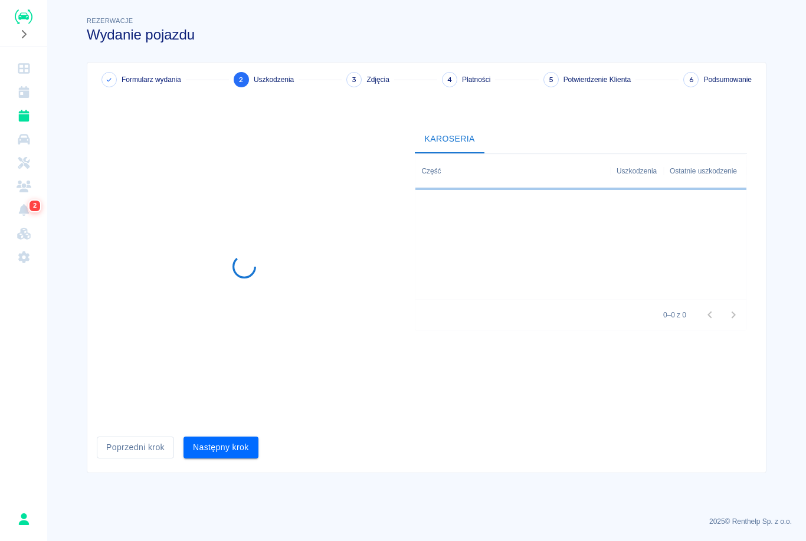
click at [235, 448] on button "Następny krok" at bounding box center [220, 447] width 75 height 22
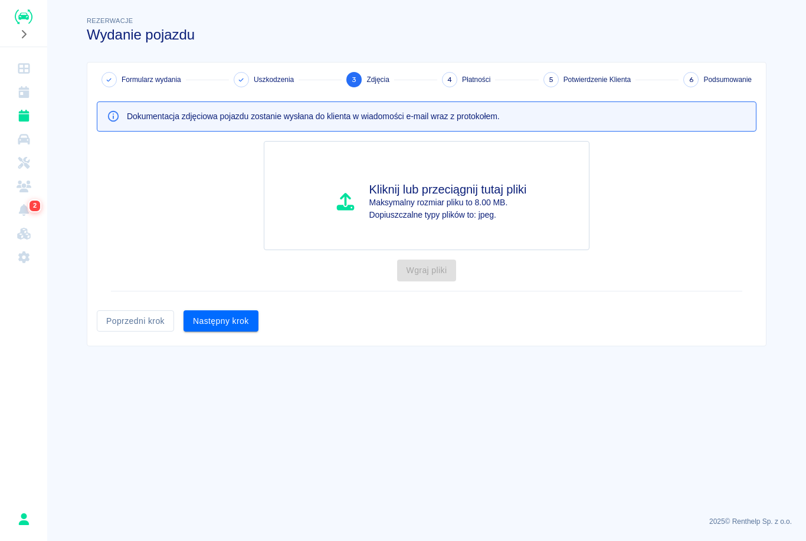
click at [235, 327] on button "Następny krok" at bounding box center [220, 321] width 75 height 22
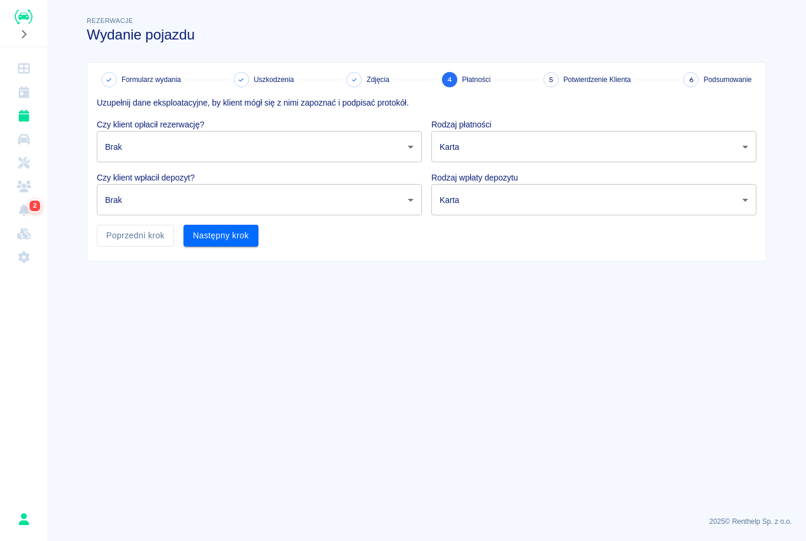
click at [367, 155] on body "Używamy plików Cookies, by zapewnić Ci najlepsze możliwe doświadczenie. Aby dow…" at bounding box center [403, 270] width 806 height 541
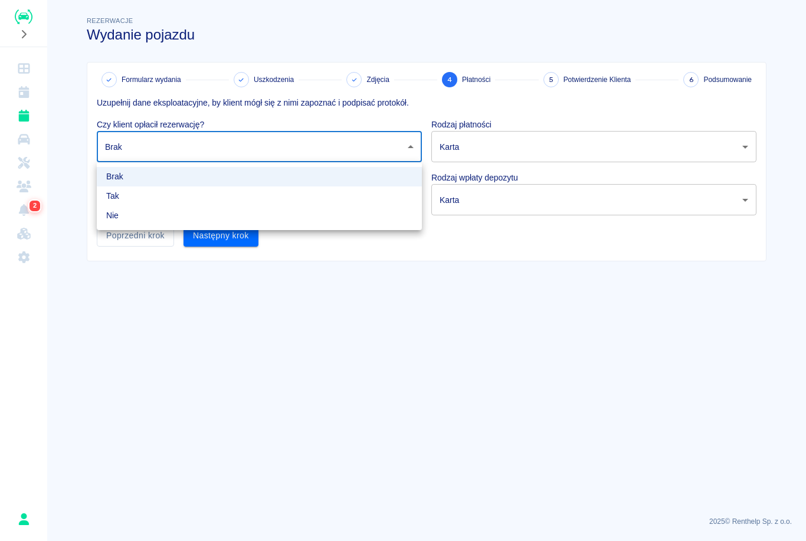
click at [143, 191] on li "Tak" at bounding box center [259, 195] width 325 height 19
type input "true"
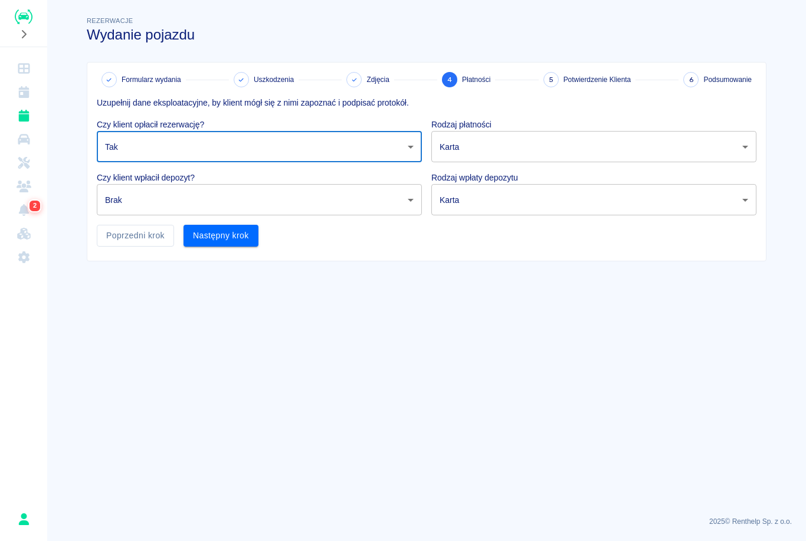
click at [497, 146] on body "Używamy plików Cookies, by zapewnić Ci najlepsze możliwe doświadczenie. Aby dow…" at bounding box center [403, 270] width 806 height 541
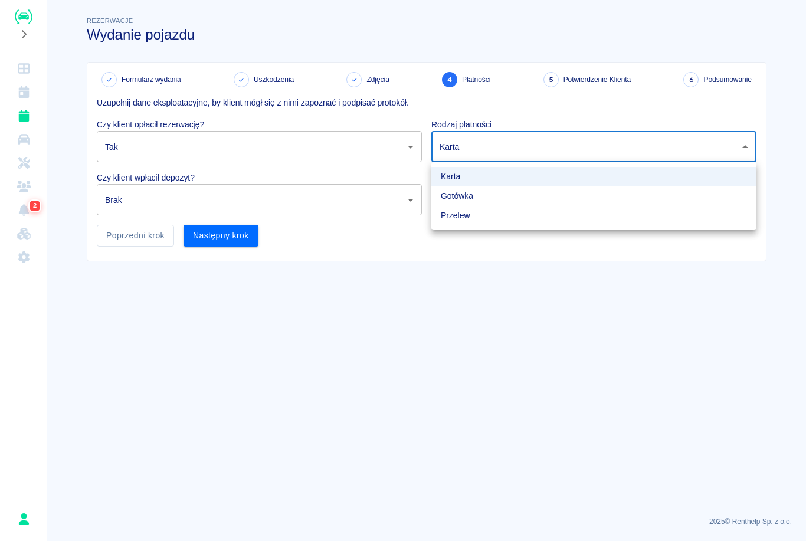
click at [484, 200] on li "Gotówka" at bounding box center [593, 195] width 325 height 19
type input "cash"
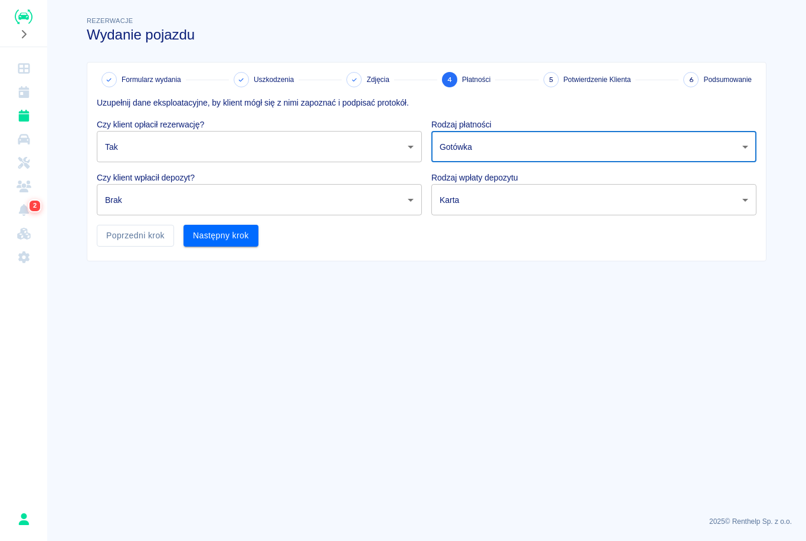
click at [290, 200] on body "Używamy plików Cookies, by zapewnić Ci najlepsze możliwe doświadczenie. Aby dow…" at bounding box center [403, 270] width 806 height 541
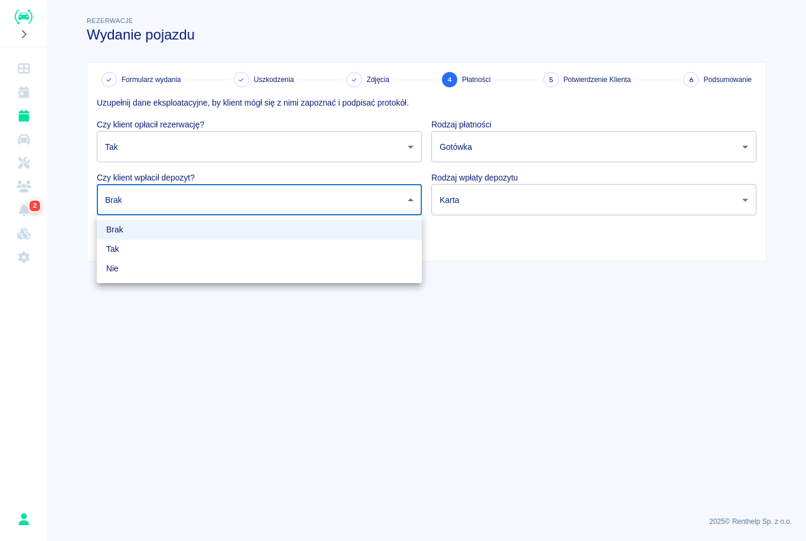
click at [134, 254] on li "Tak" at bounding box center [259, 248] width 325 height 19
type input "true"
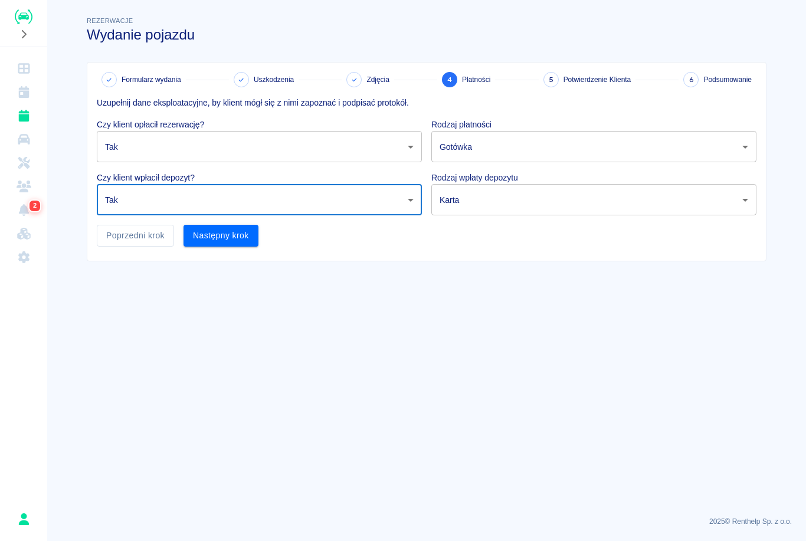
click at [504, 202] on body "Używamy plików Cookies, by zapewnić Ci najlepsze możliwe doświadczenie. Aby dow…" at bounding box center [403, 270] width 806 height 541
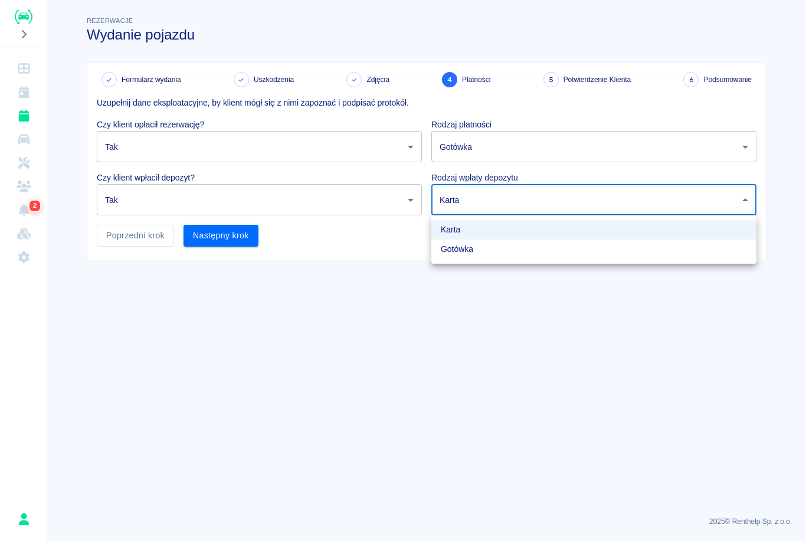
click at [498, 250] on li "Gotówka" at bounding box center [593, 248] width 325 height 19
type input "cash"
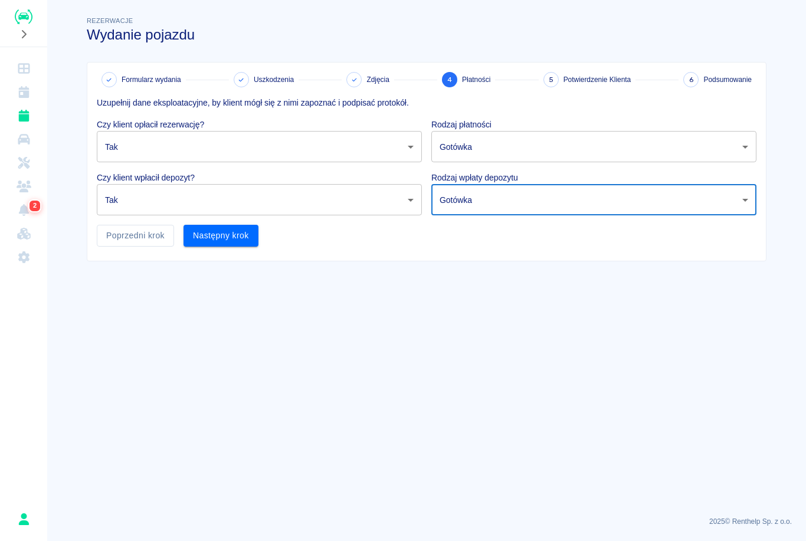
click at [242, 241] on button "Następny krok" at bounding box center [220, 236] width 75 height 22
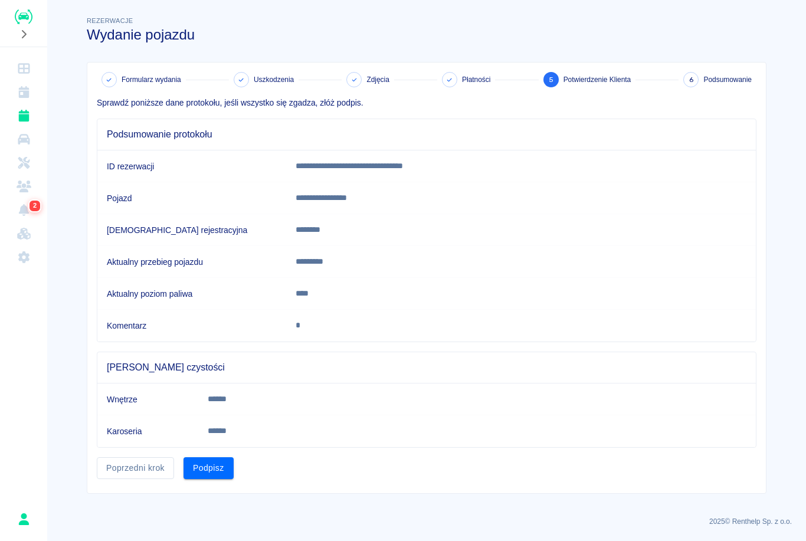
click at [212, 472] on button "Podpisz" at bounding box center [208, 468] width 50 height 22
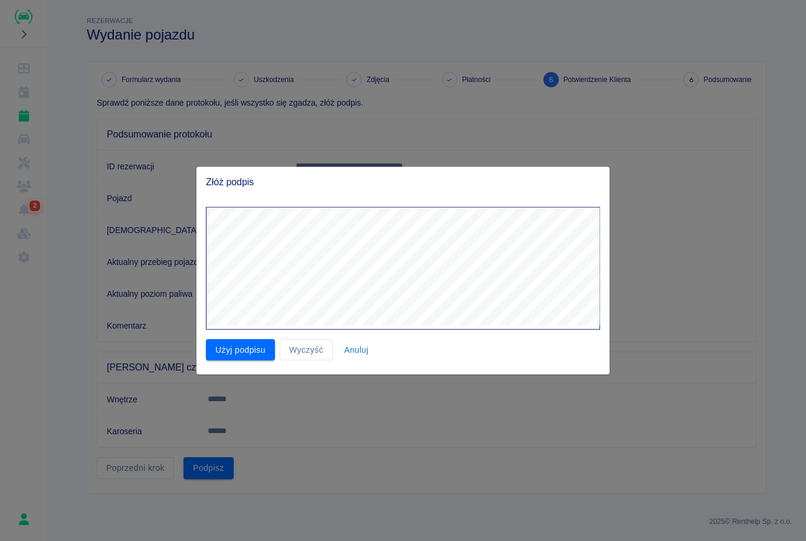
click at [243, 351] on button "Użyj podpisu" at bounding box center [240, 350] width 69 height 22
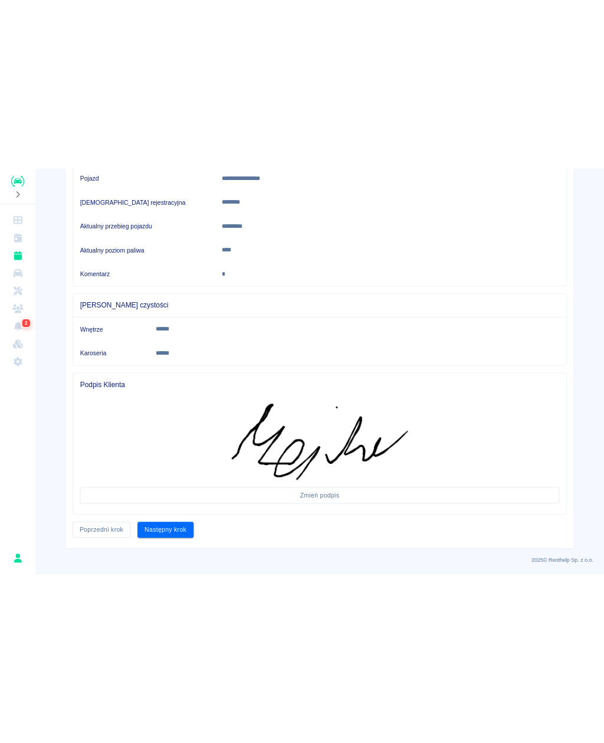
scroll to position [185, 0]
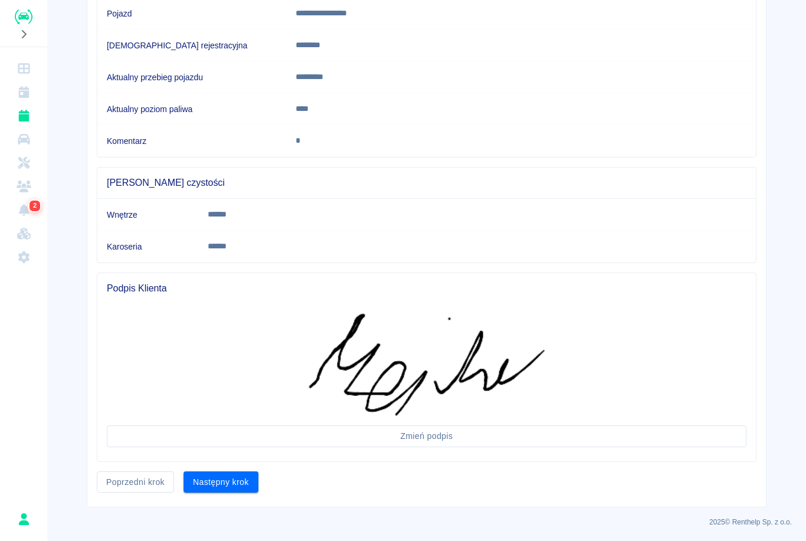
click at [226, 480] on button "Następny krok" at bounding box center [220, 482] width 75 height 22
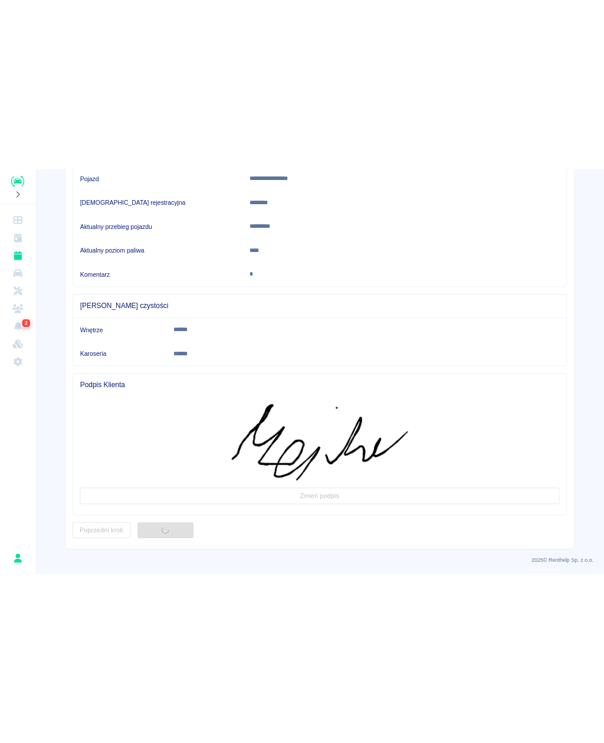
scroll to position [0, 0]
